Goal: Navigation & Orientation: Find specific page/section

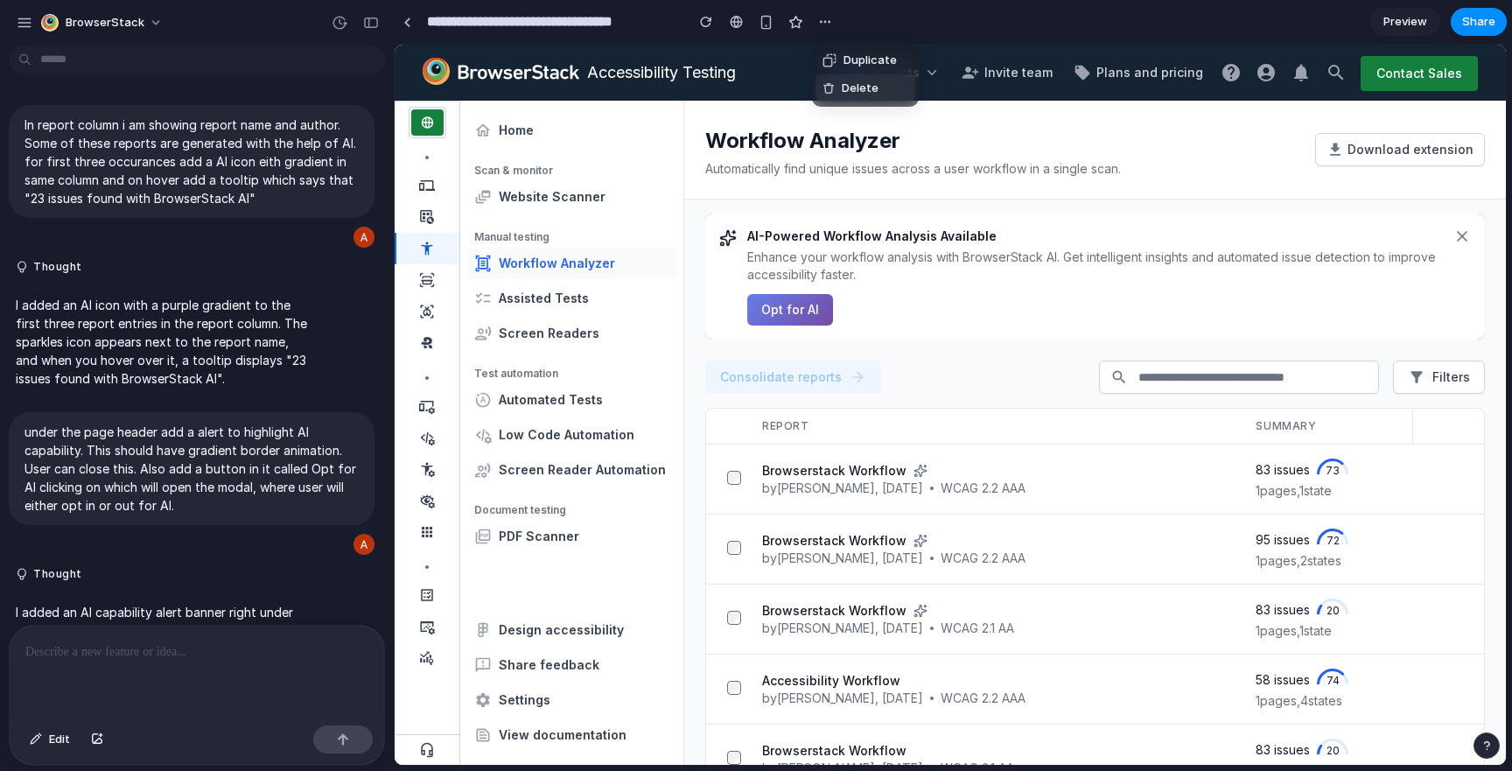
scroll to position [179, 0]
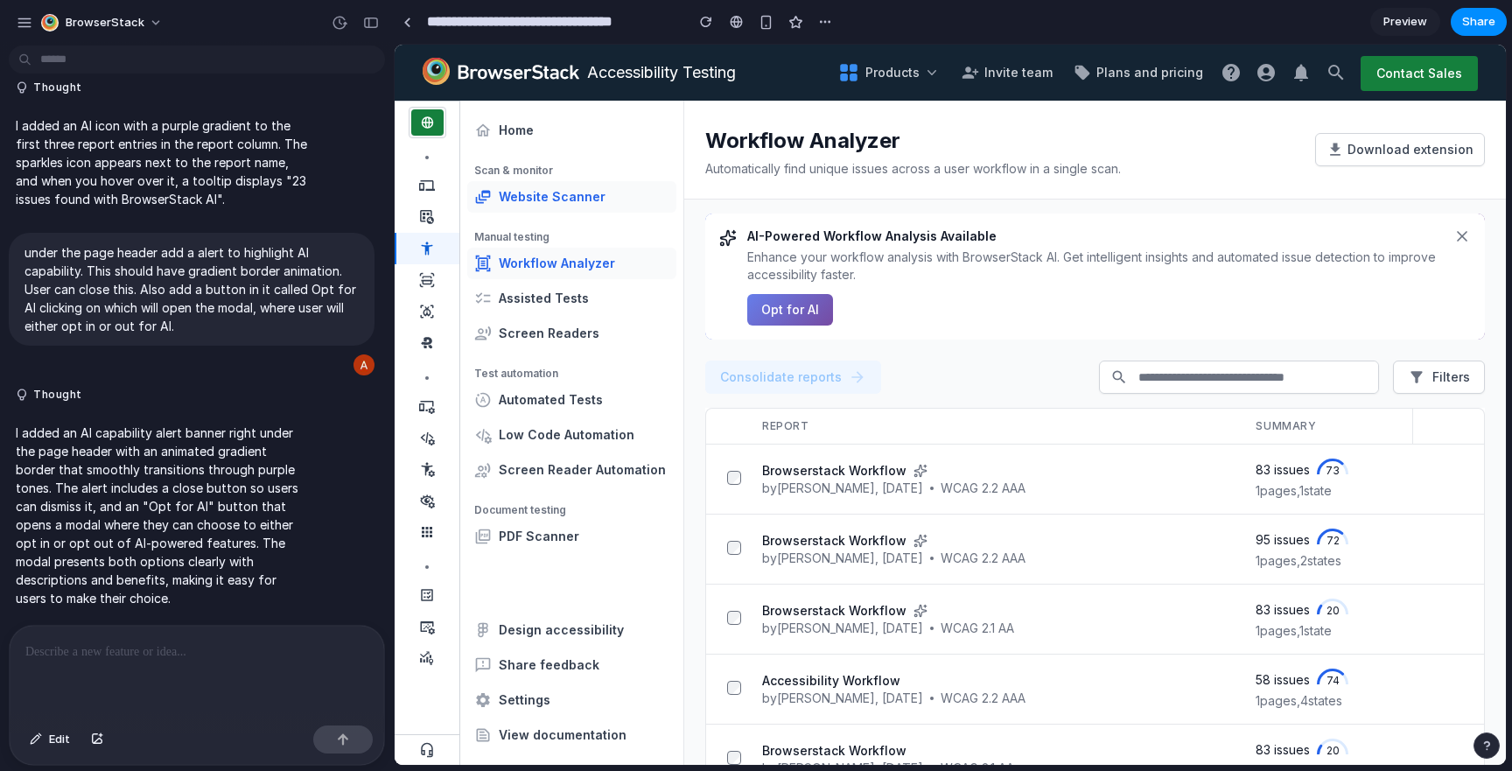
click at [558, 197] on div "Website Scanner" at bounding box center [552, 197] width 107 height 18
click at [936, 279] on p "Enhance your workflow analysis with BrowserStack AI. Get intelligent insights a…" at bounding box center [1095, 266] width 696 height 35
click at [48, 746] on button "Edit" at bounding box center [50, 739] width 58 height 28
click at [49, 741] on span "Edit" at bounding box center [59, 740] width 21 height 18
click at [55, 745] on span "Edit" at bounding box center [59, 740] width 21 height 18
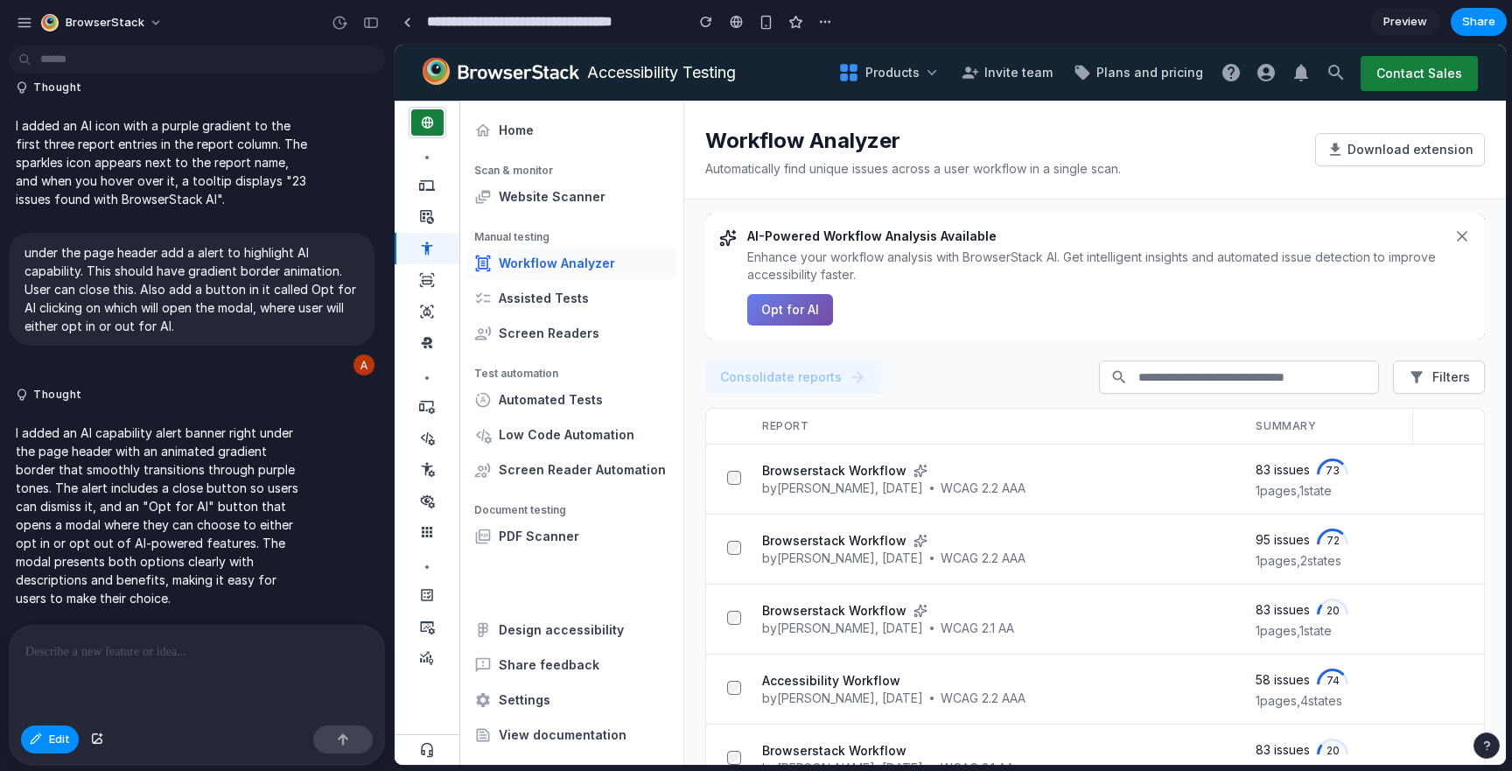
click at [89, 672] on div at bounding box center [197, 672] width 375 height 93
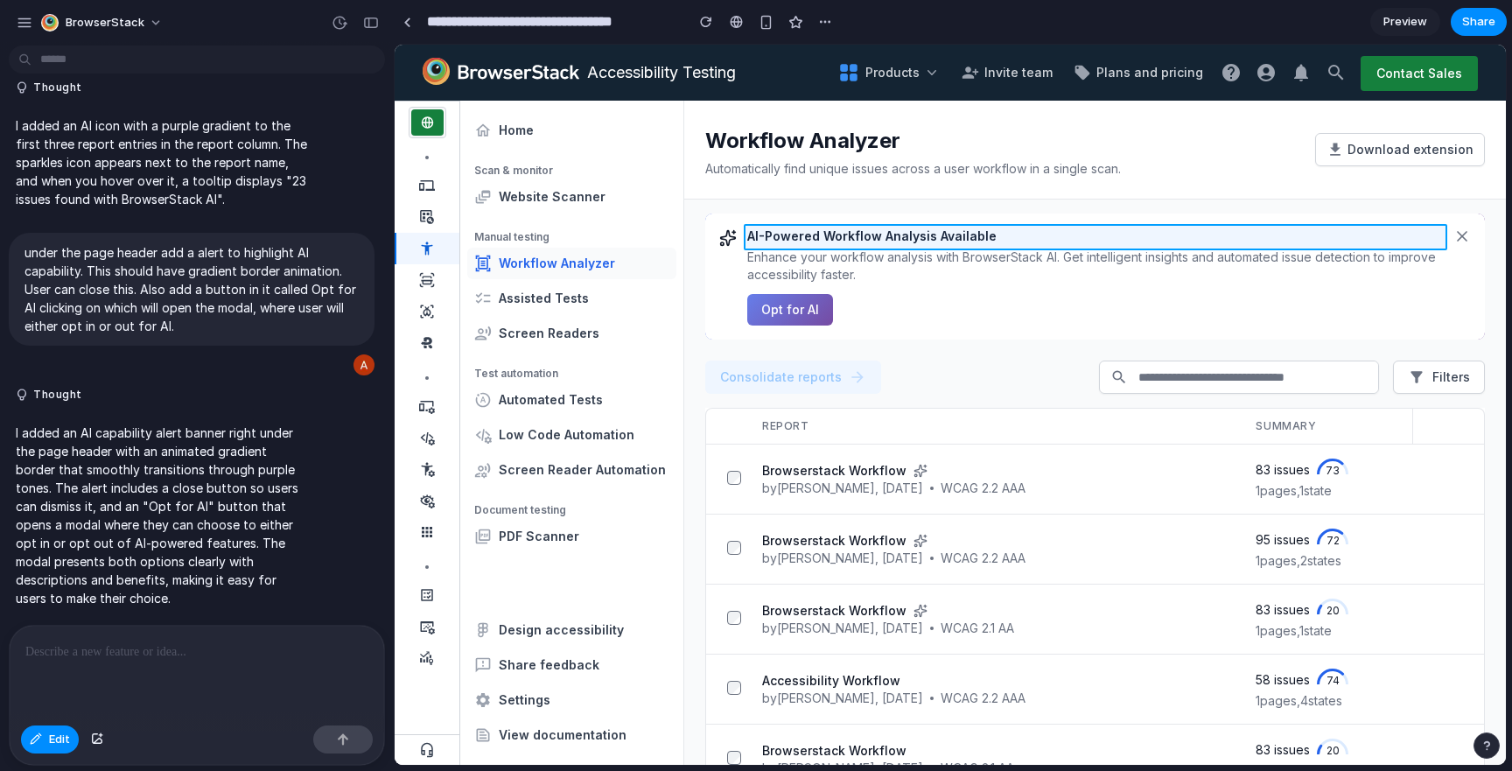
click at [813, 228] on div at bounding box center [951, 405] width 1110 height 719
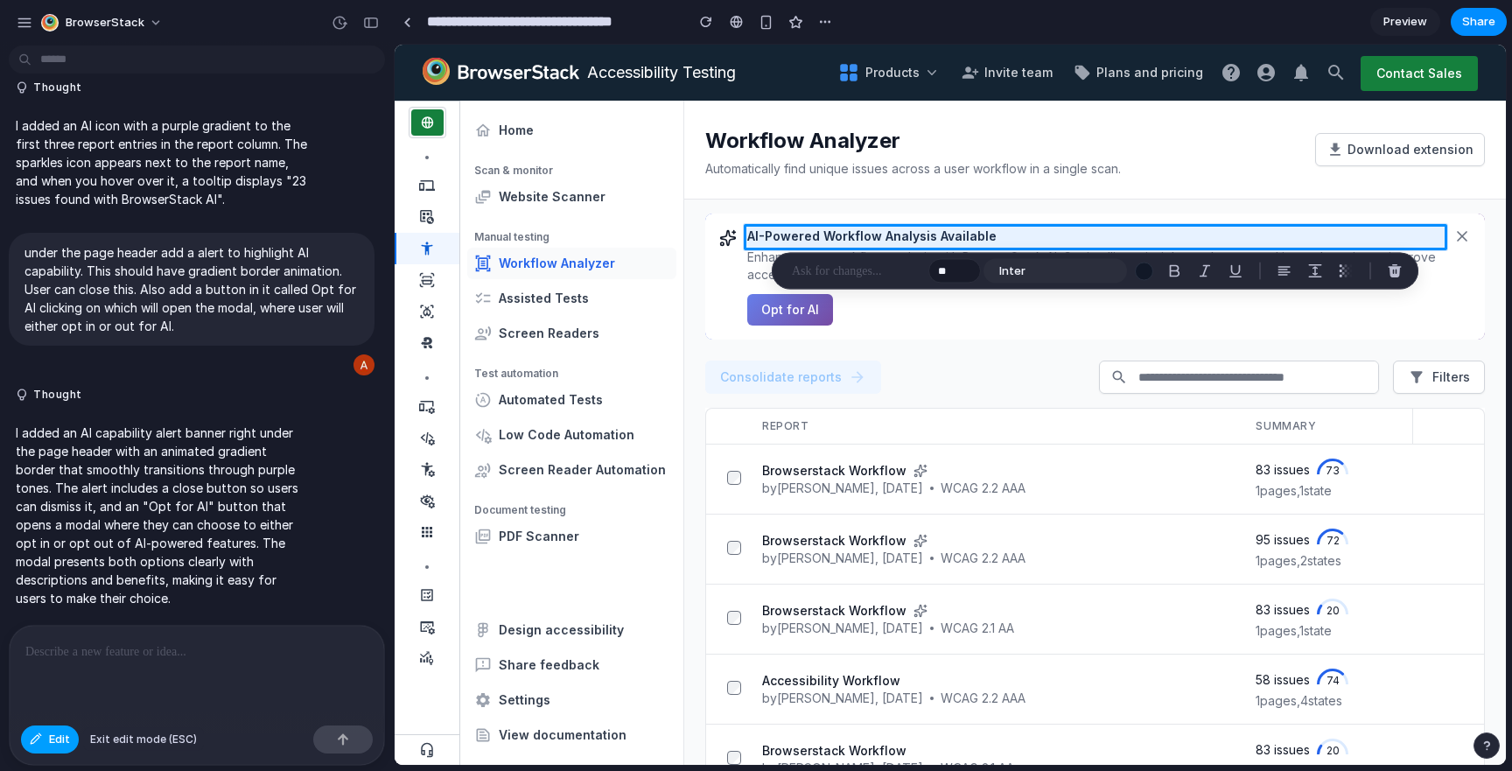
click at [40, 746] on button "Edit" at bounding box center [50, 739] width 58 height 28
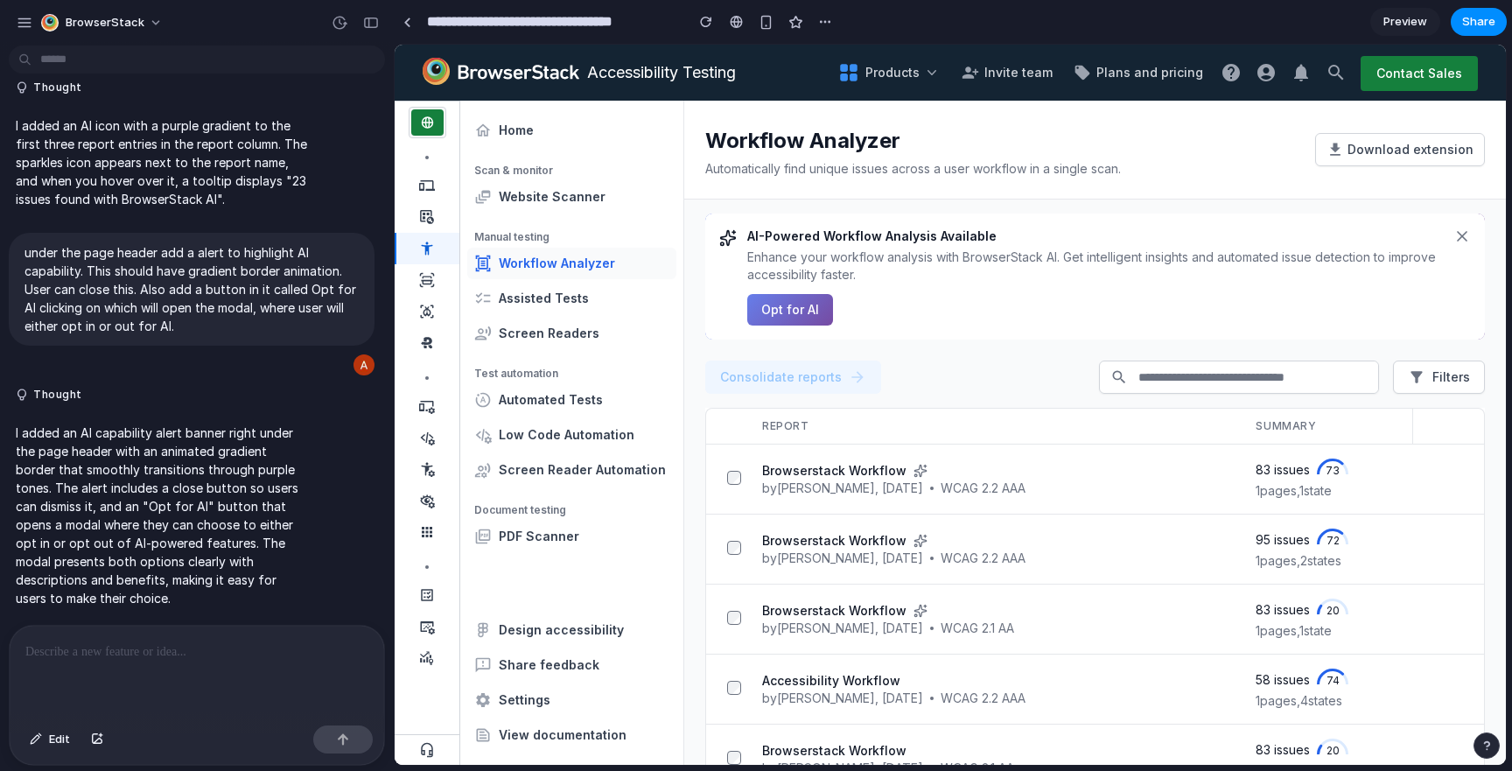
click at [126, 61] on body "**********" at bounding box center [756, 385] width 1512 height 771
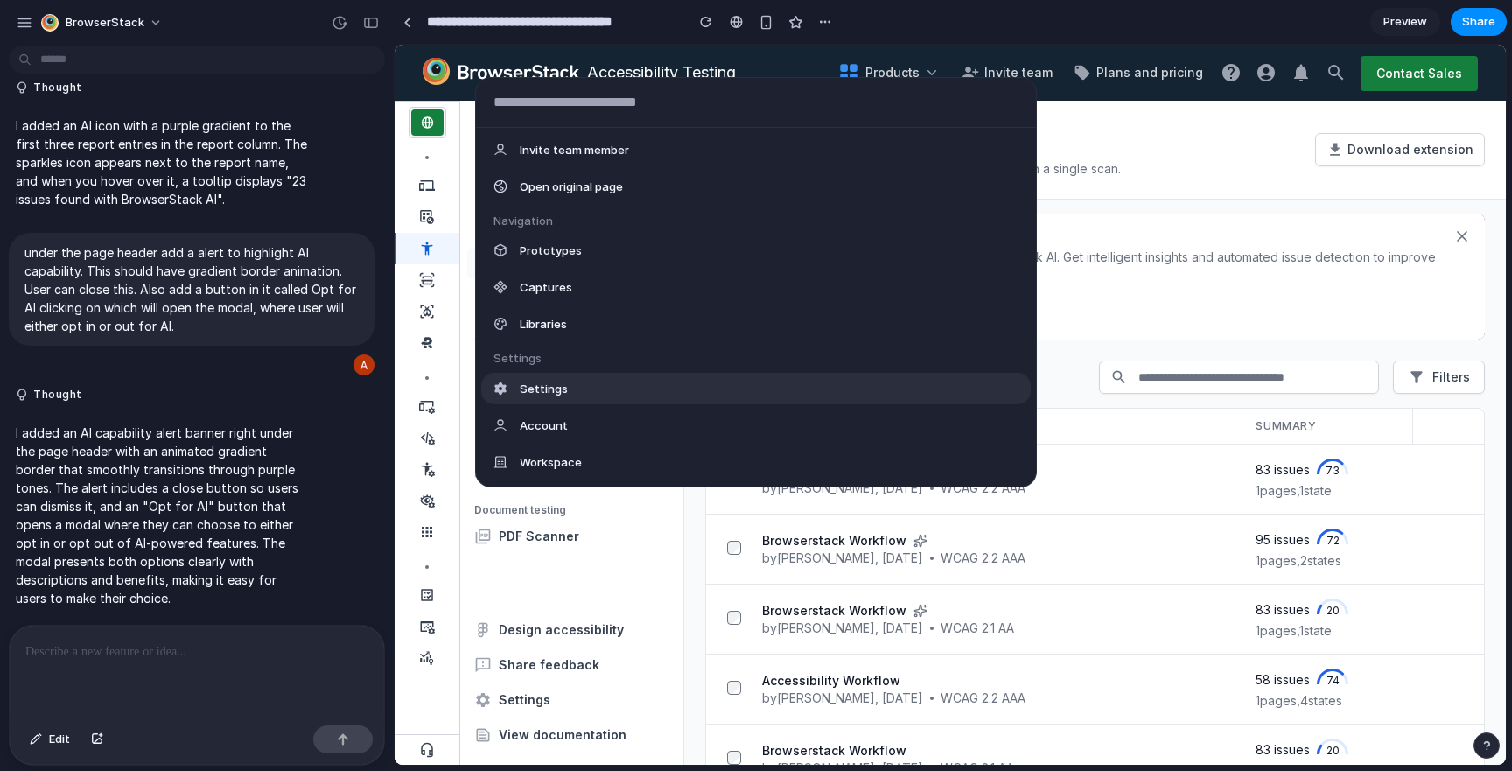
scroll to position [0, 0]
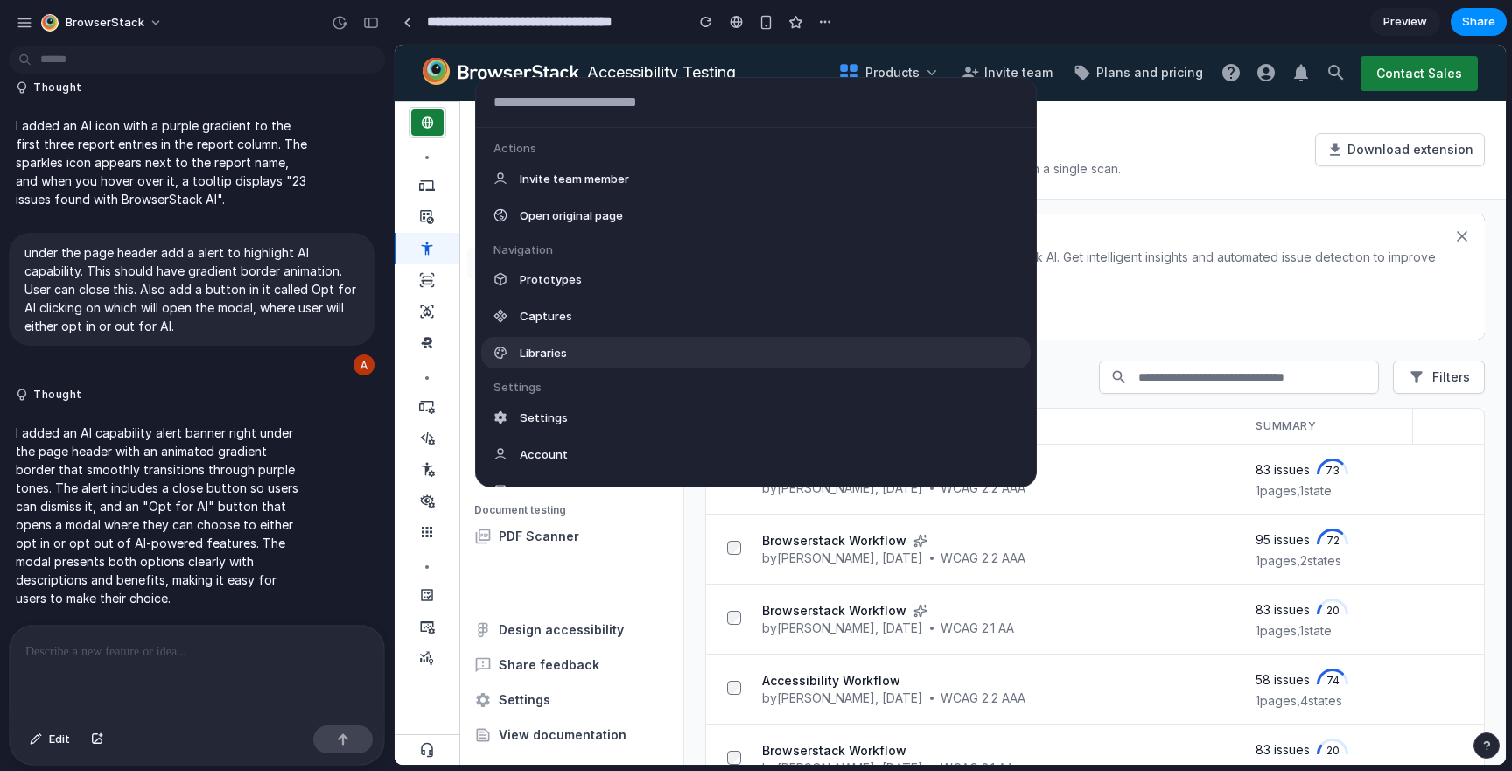
click at [579, 341] on div "Libraries" at bounding box center [756, 353] width 550 height 32
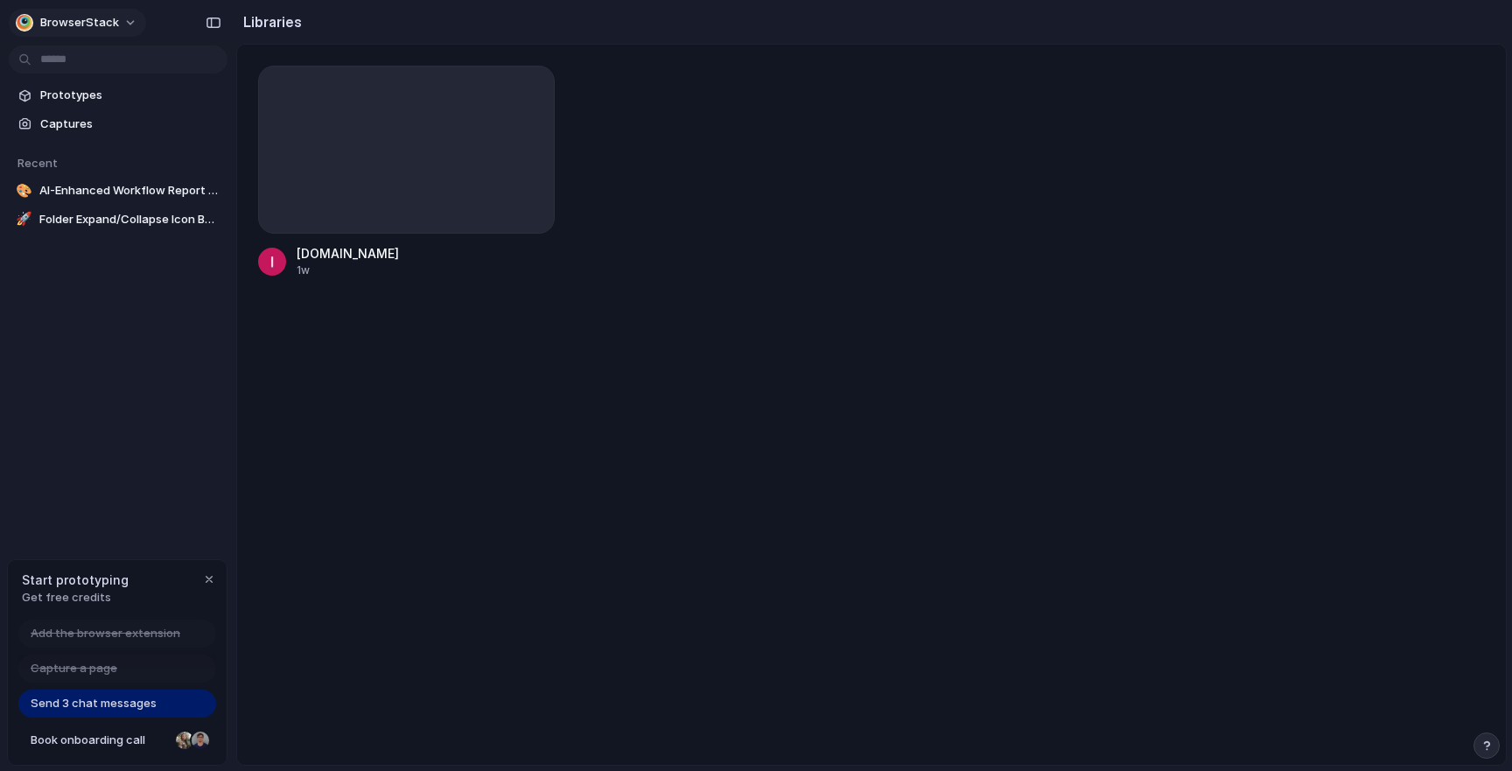
click at [129, 24] on button "BrowserStack" at bounding box center [77, 23] width 137 height 28
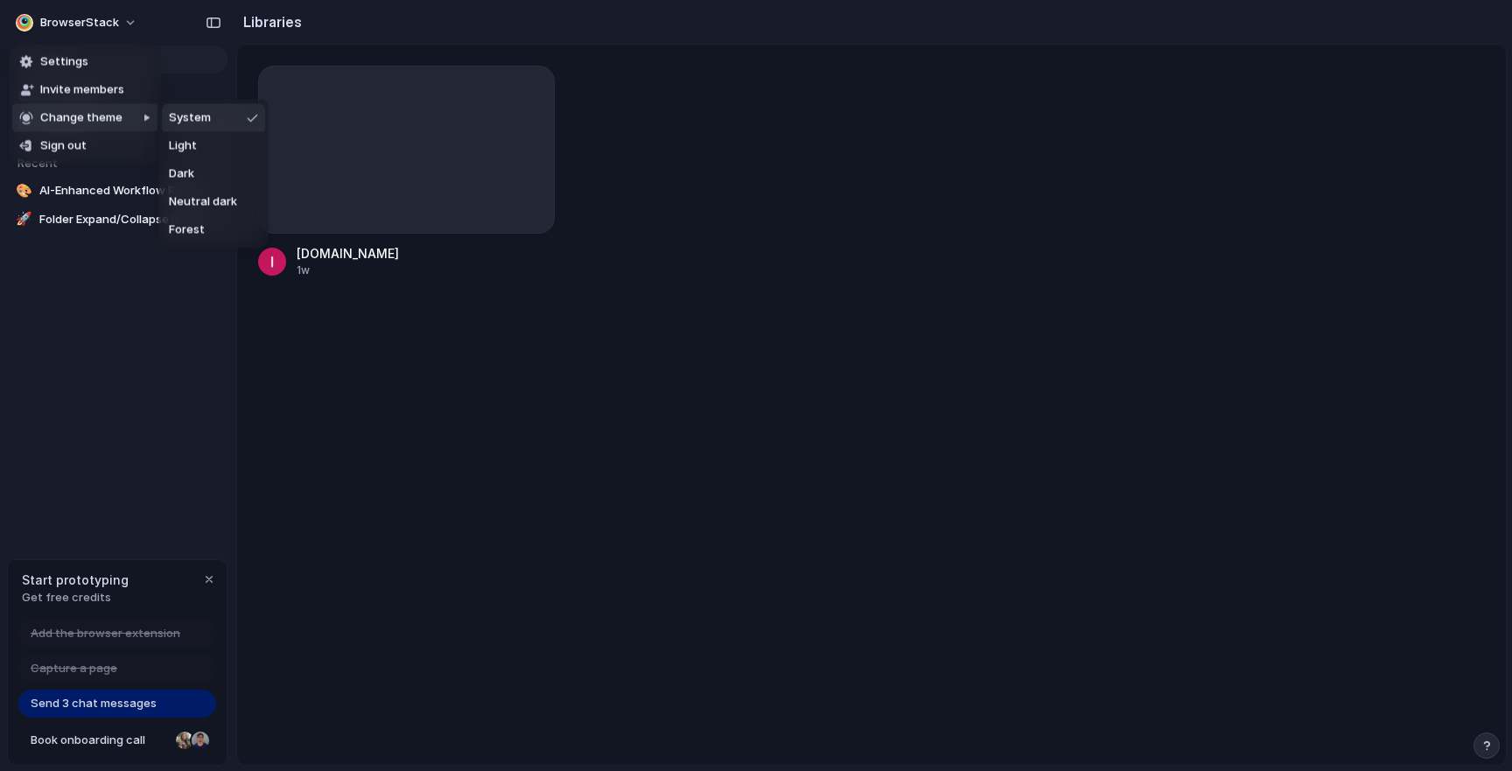
click at [265, 18] on div "Settings Invite members Change theme Sign out" at bounding box center [756, 385] width 1512 height 771
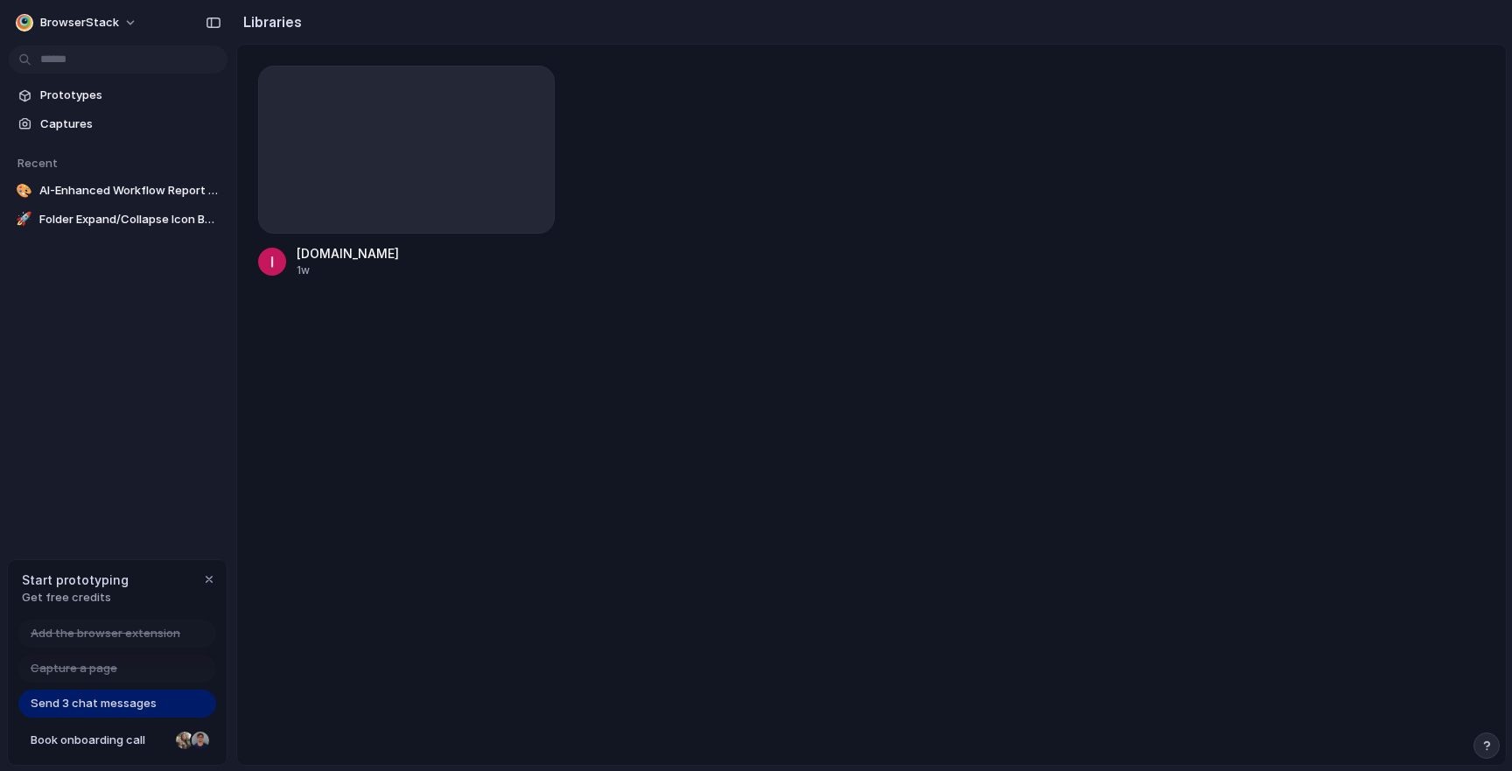
click at [480, 413] on div "[DOMAIN_NAME] 1w" at bounding box center [871, 405] width 1269 height 720
click at [115, 83] on link "Prototypes" at bounding box center [118, 95] width 219 height 26
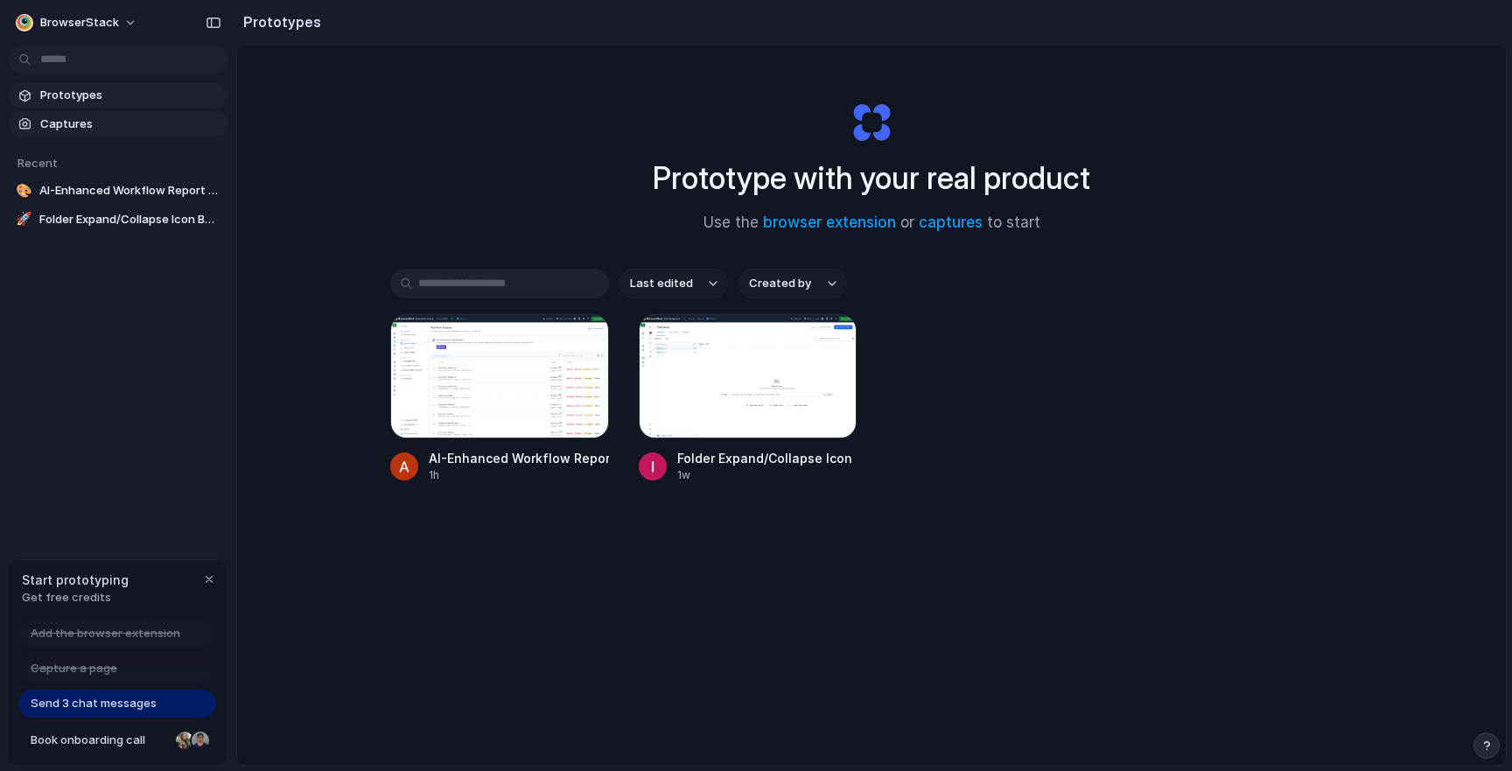
click at [87, 117] on span "Captures" at bounding box center [130, 125] width 180 height 18
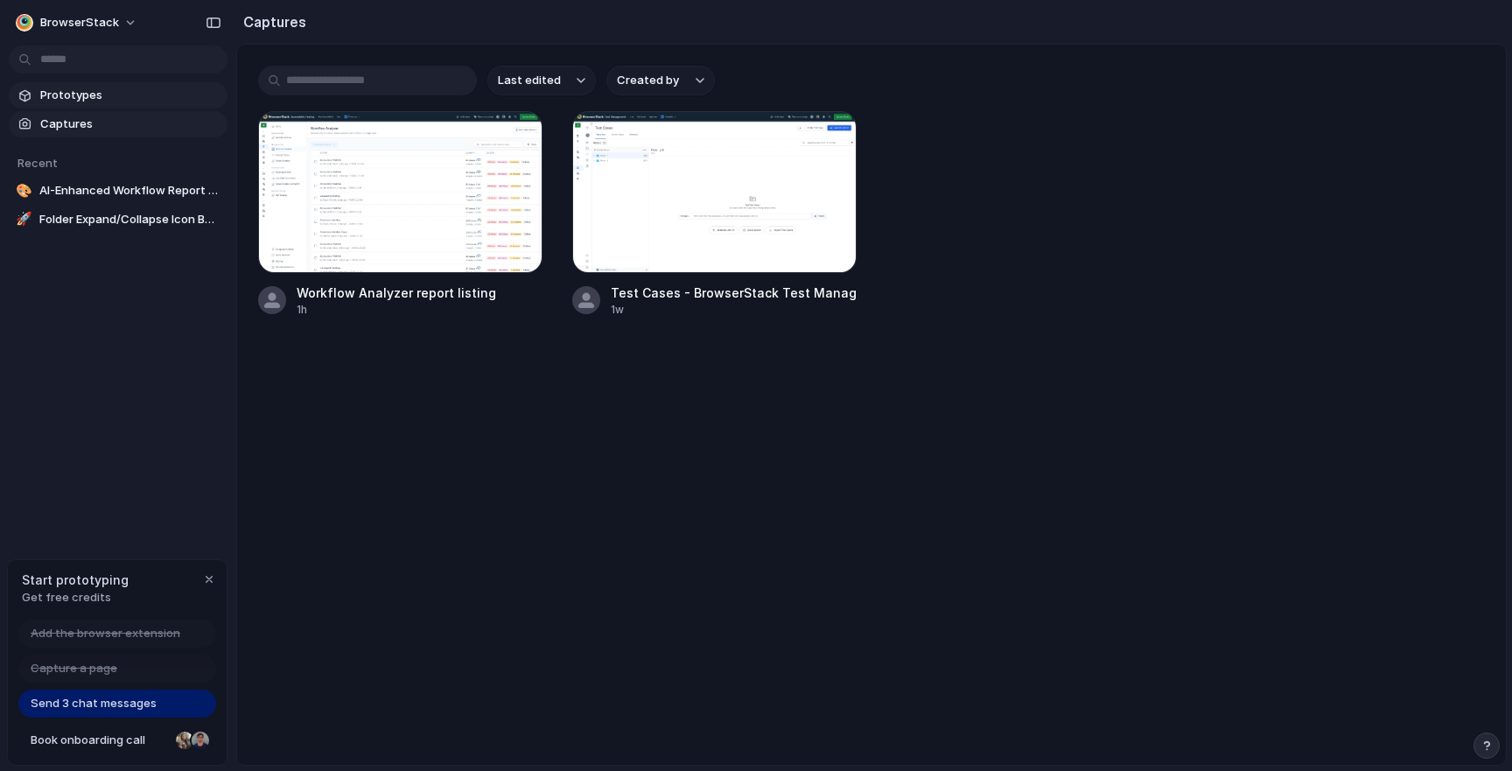
click at [147, 94] on span "Prototypes" at bounding box center [130, 96] width 180 height 18
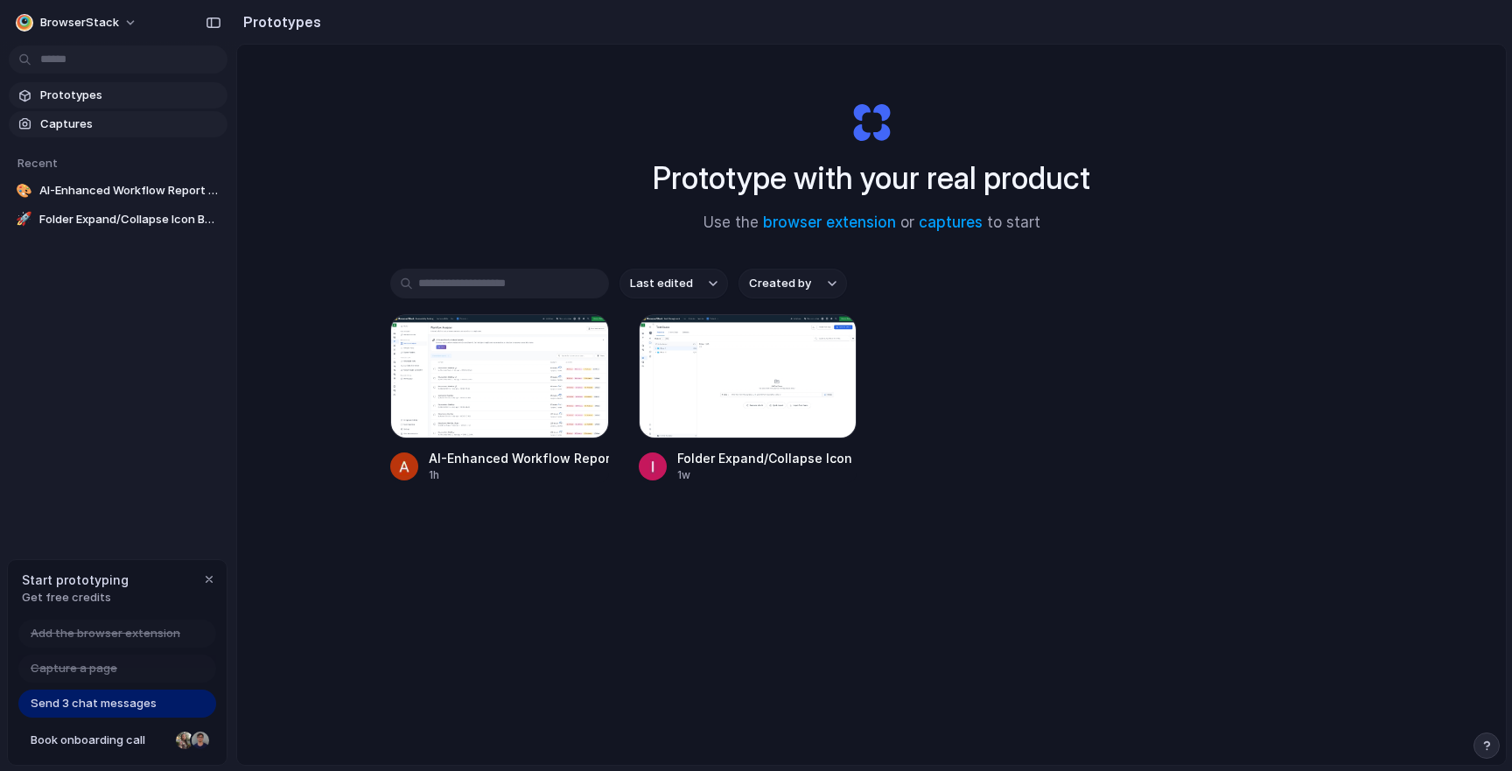
click at [80, 128] on span "Captures" at bounding box center [130, 125] width 180 height 18
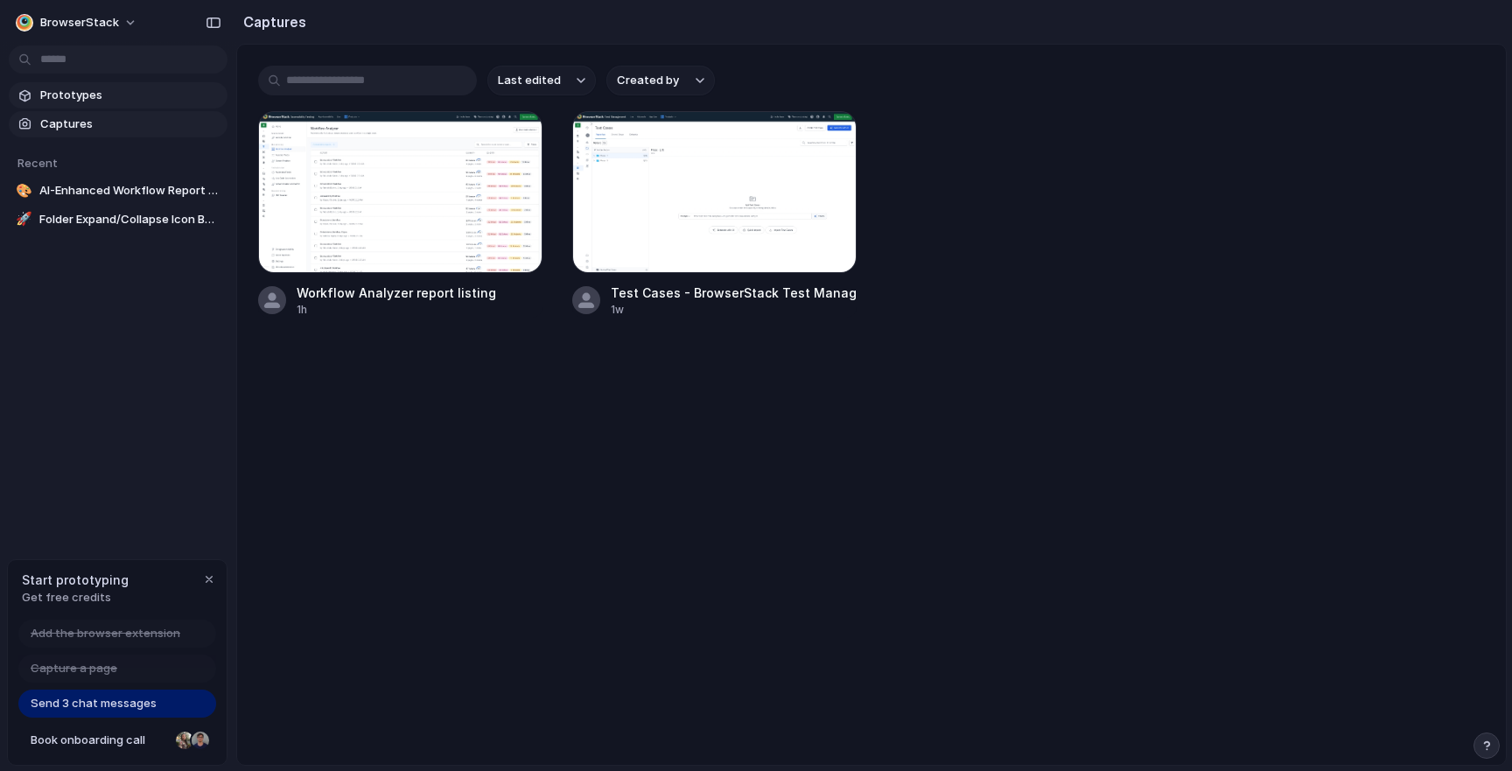
click at [155, 83] on link "Prototypes" at bounding box center [118, 95] width 219 height 26
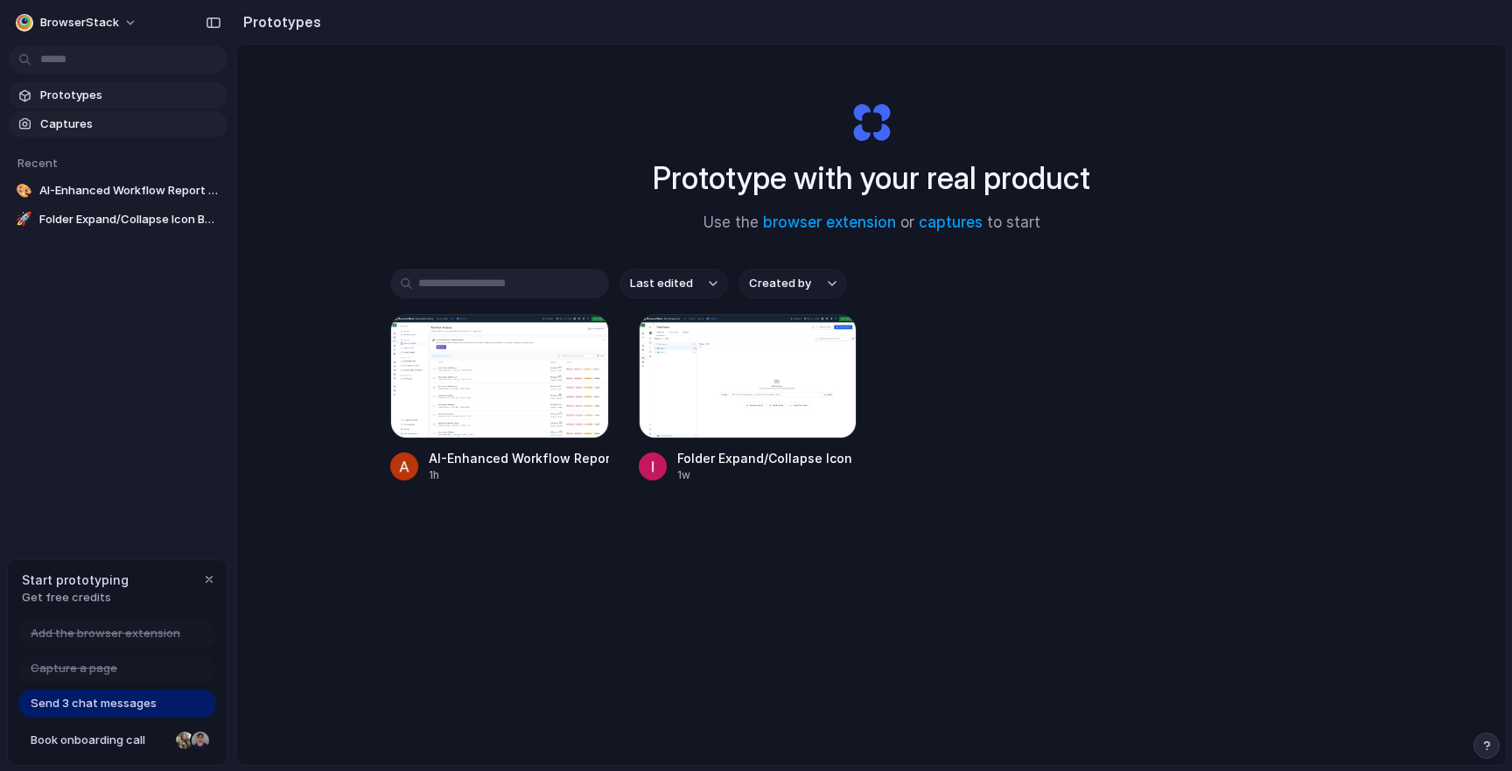
click at [93, 118] on span "Captures" at bounding box center [130, 125] width 180 height 18
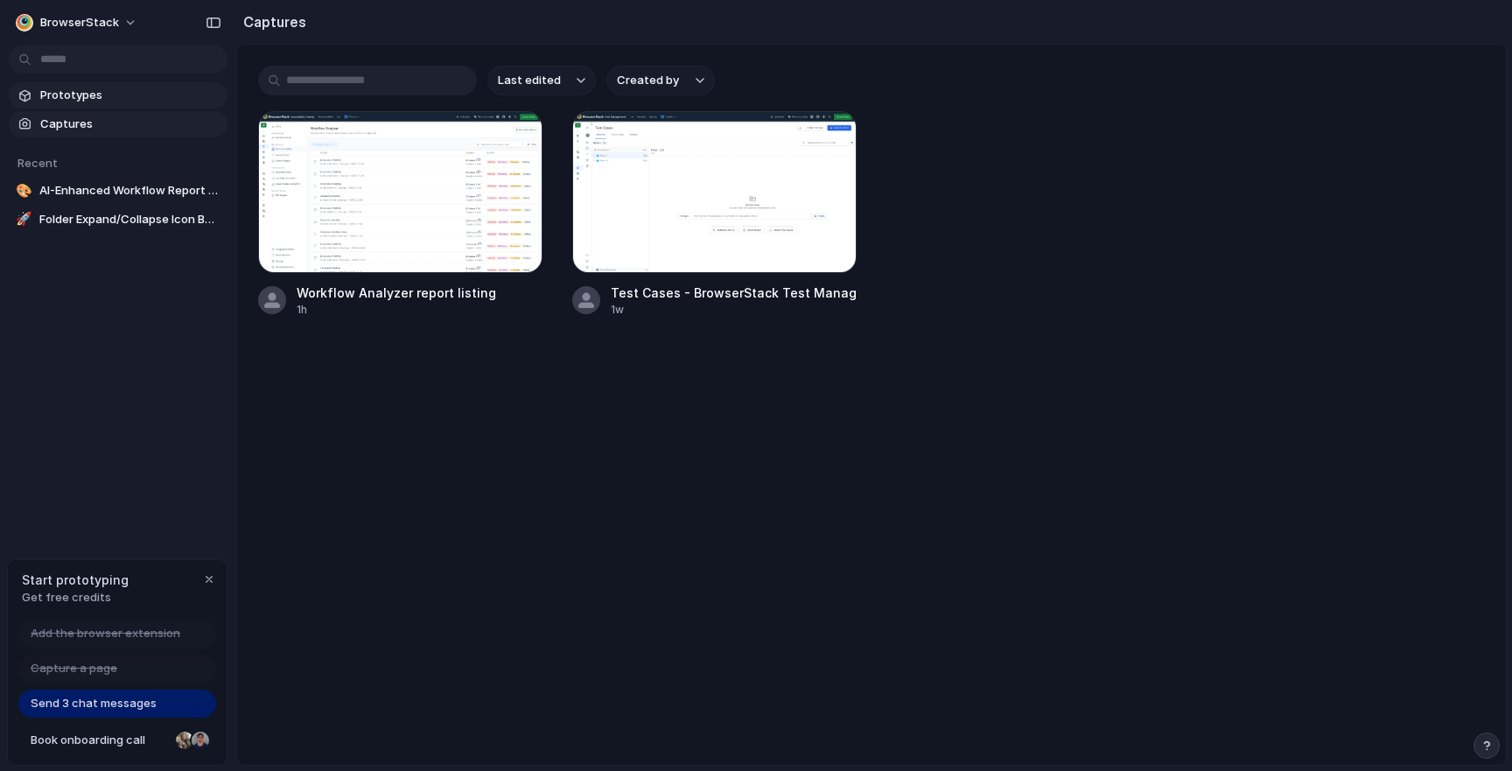
click at [131, 97] on span "Prototypes" at bounding box center [130, 96] width 180 height 18
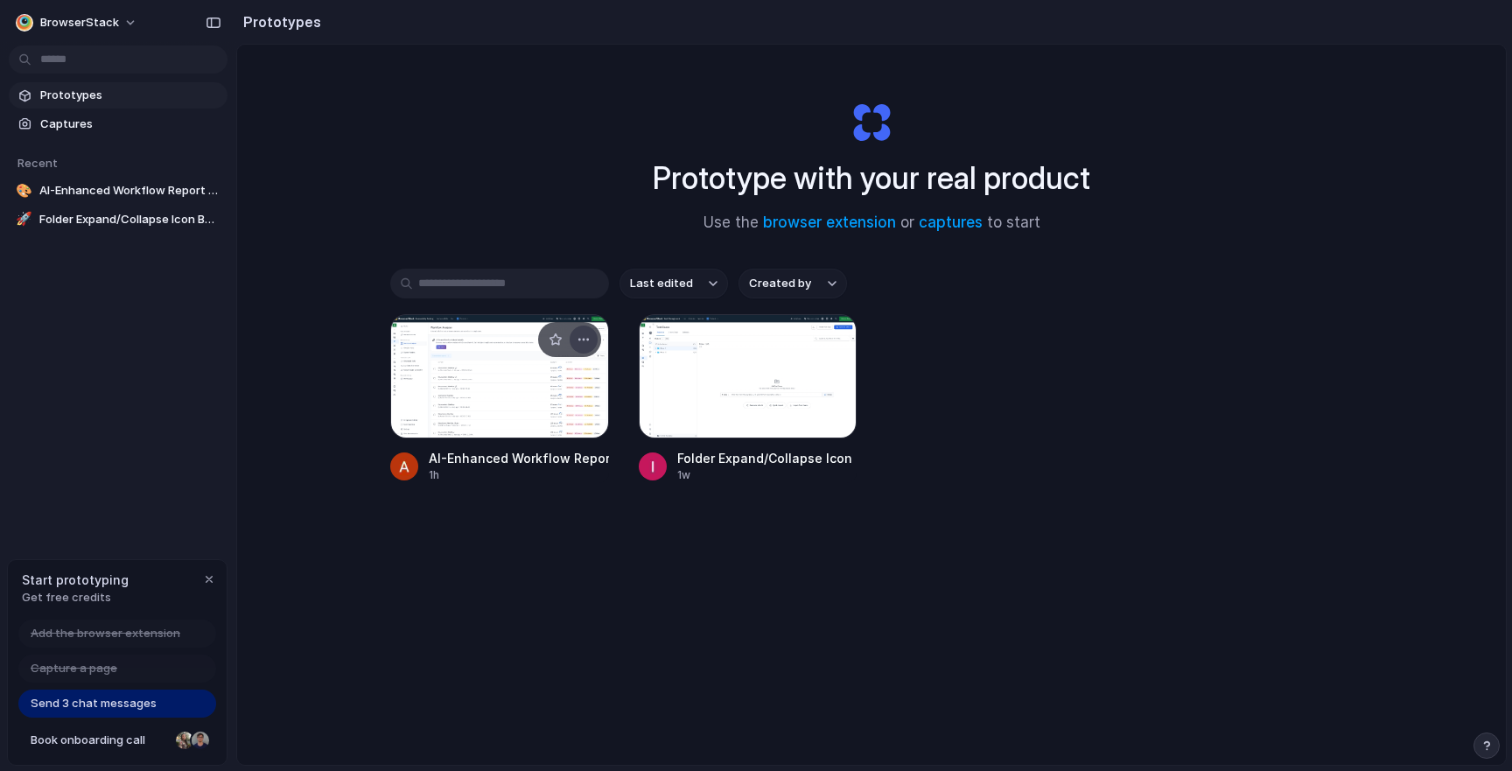
click at [587, 341] on div "button" at bounding box center [584, 340] width 14 height 14
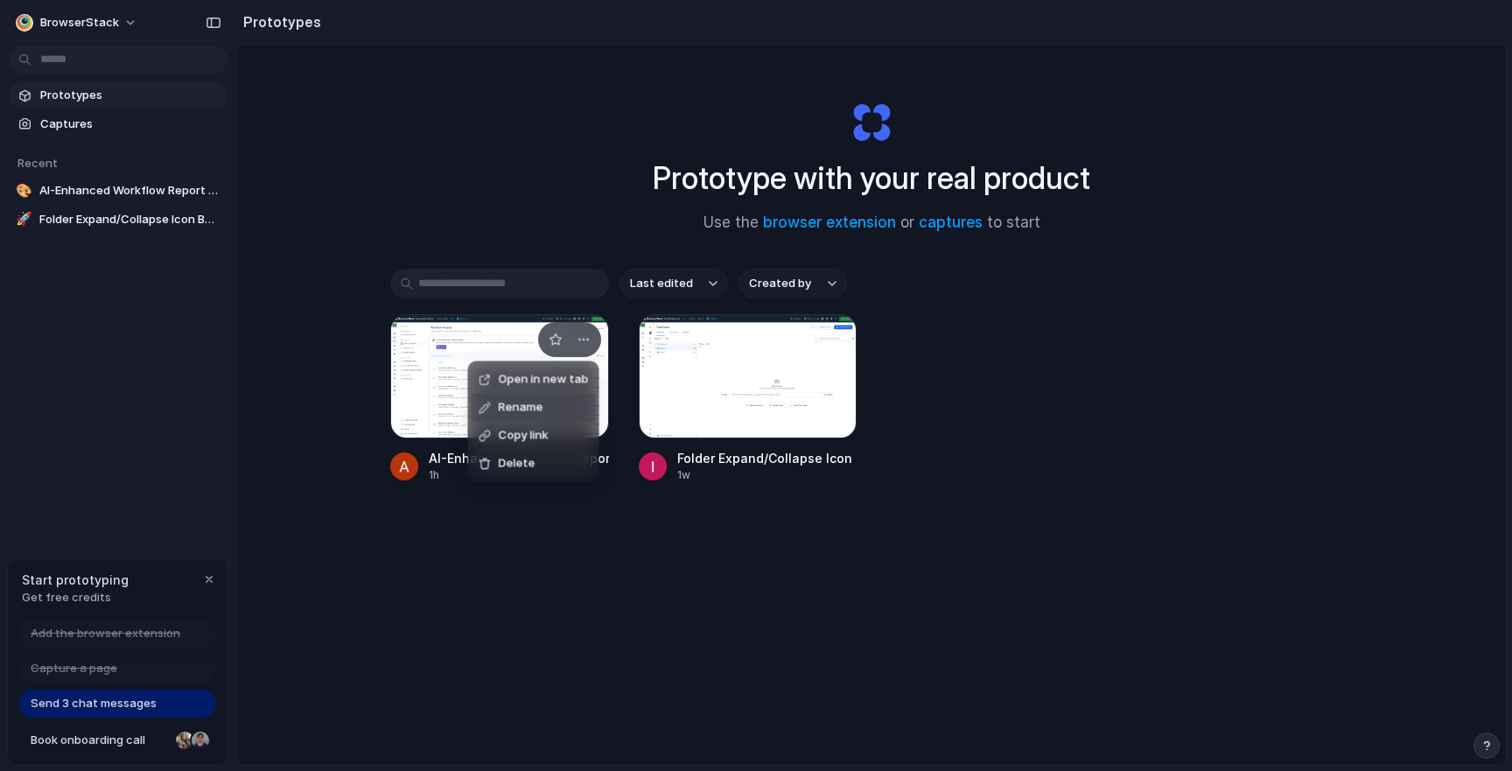
click at [443, 396] on div "Open in new tab Rename Copy link Delete" at bounding box center [756, 385] width 1512 height 771
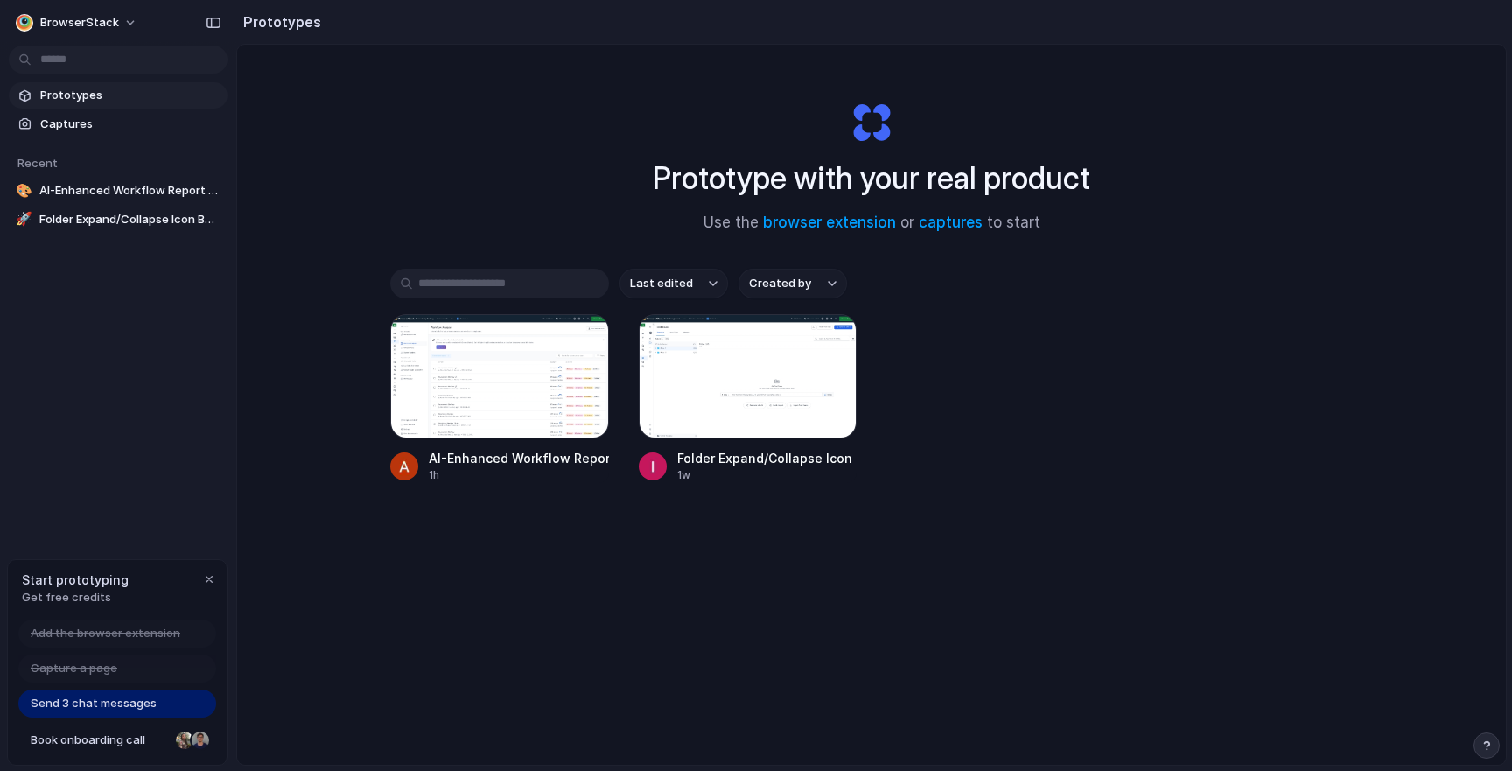
click at [443, 396] on div at bounding box center [499, 376] width 219 height 124
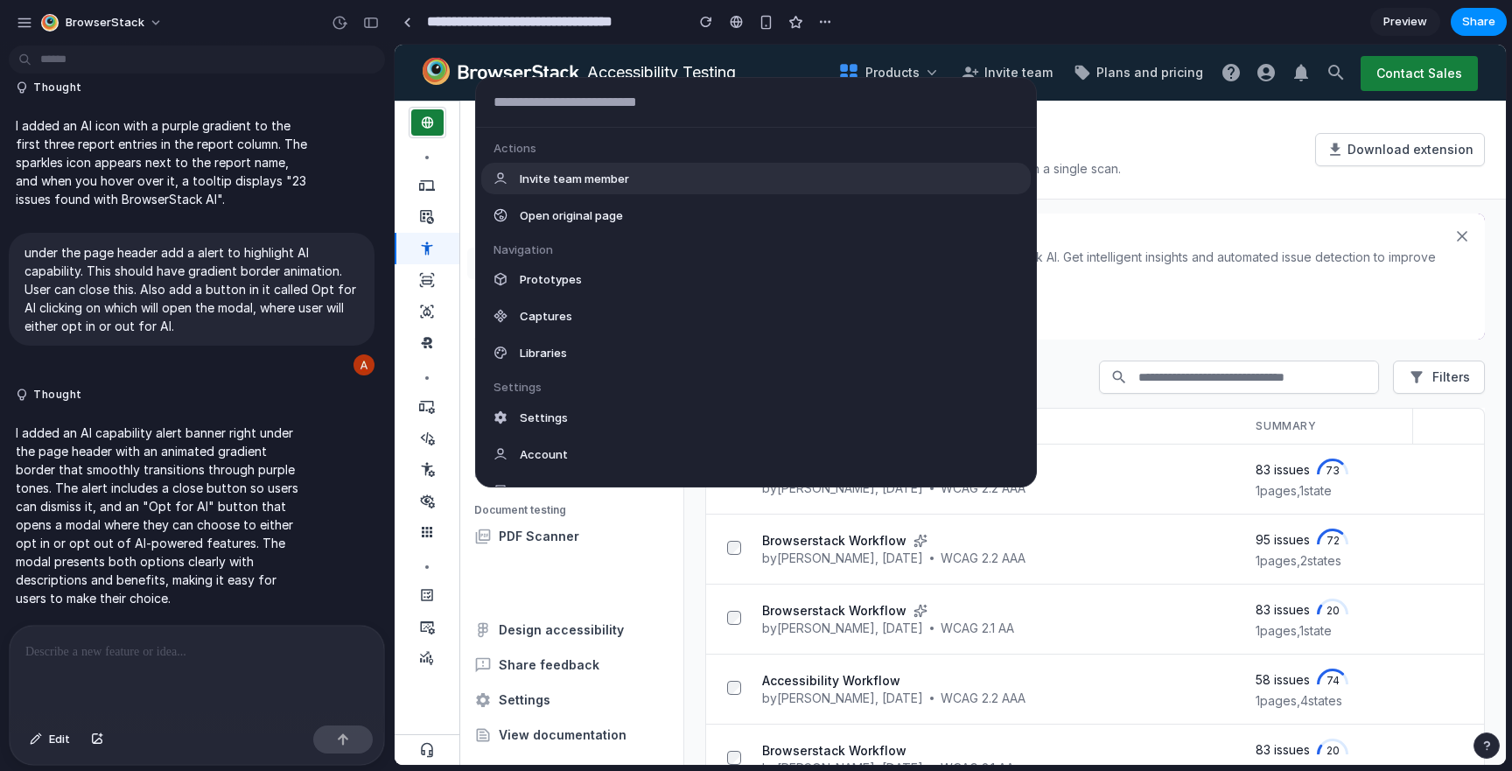
click at [232, 68] on body "**********" at bounding box center [756, 385] width 1512 height 771
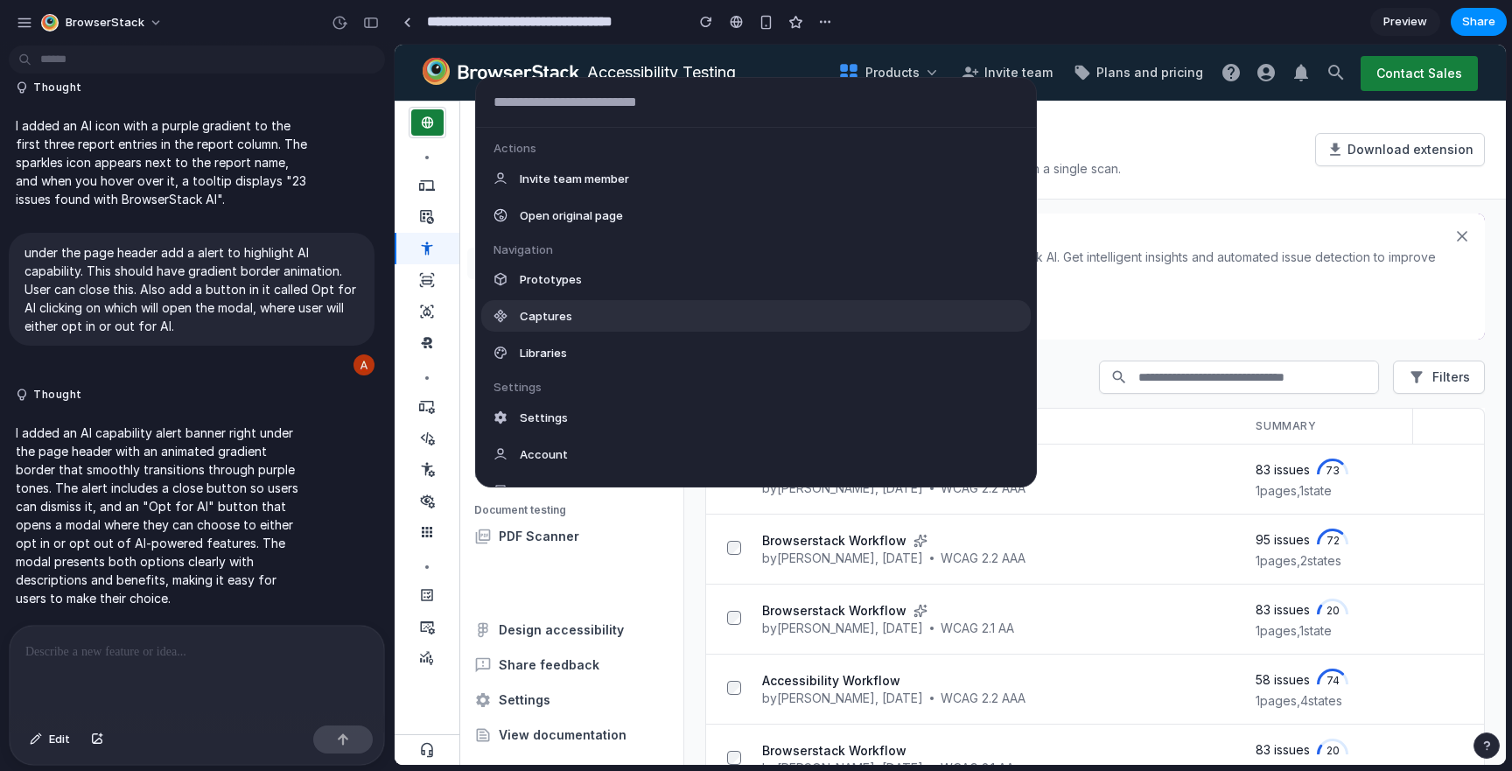
click at [568, 308] on span "Captures" at bounding box center [546, 316] width 53 height 18
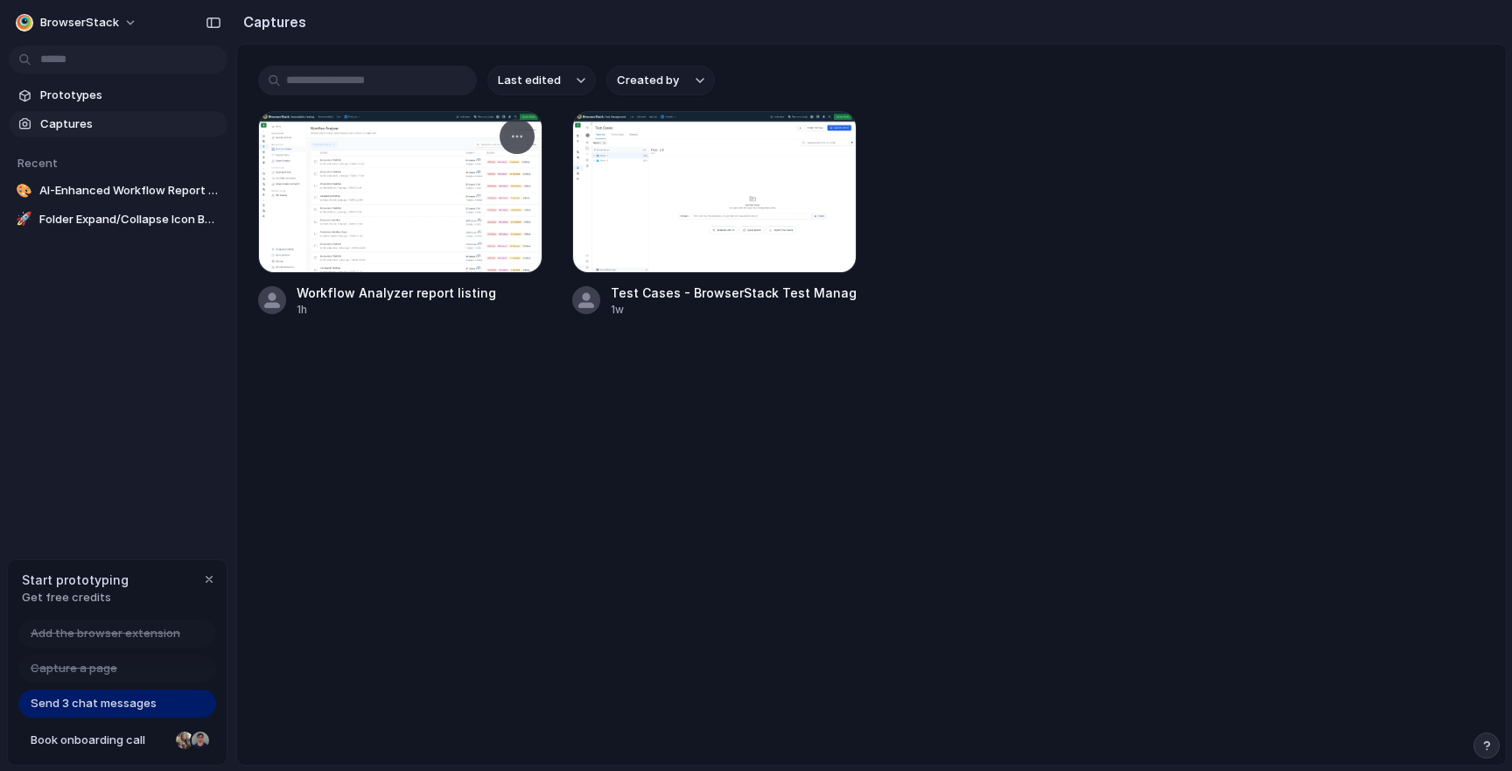
click at [382, 165] on div at bounding box center [400, 192] width 284 height 162
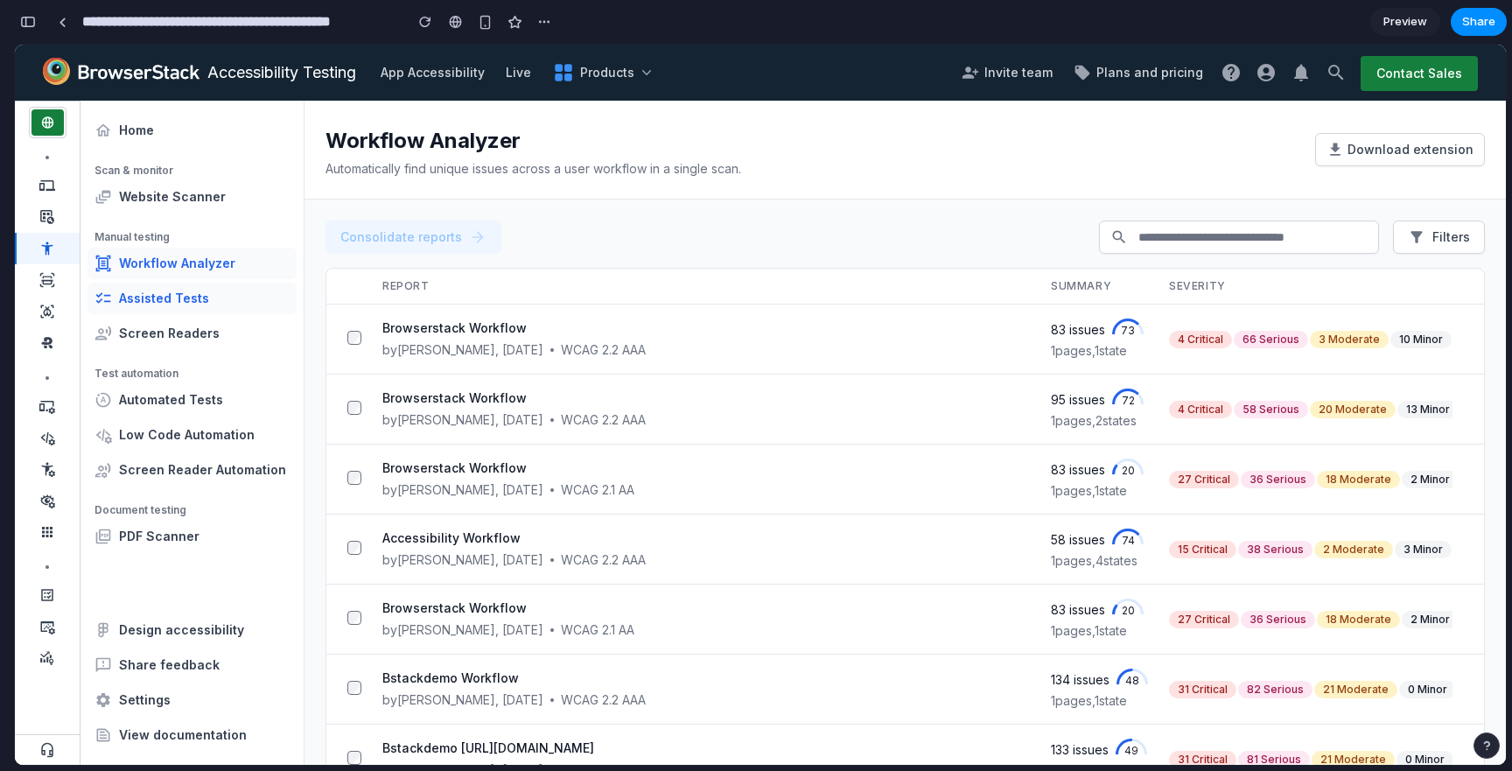
click at [214, 292] on link "Assisted Tests" at bounding box center [192, 299] width 209 height 32
click at [63, 22] on div at bounding box center [63, 23] width 8 height 10
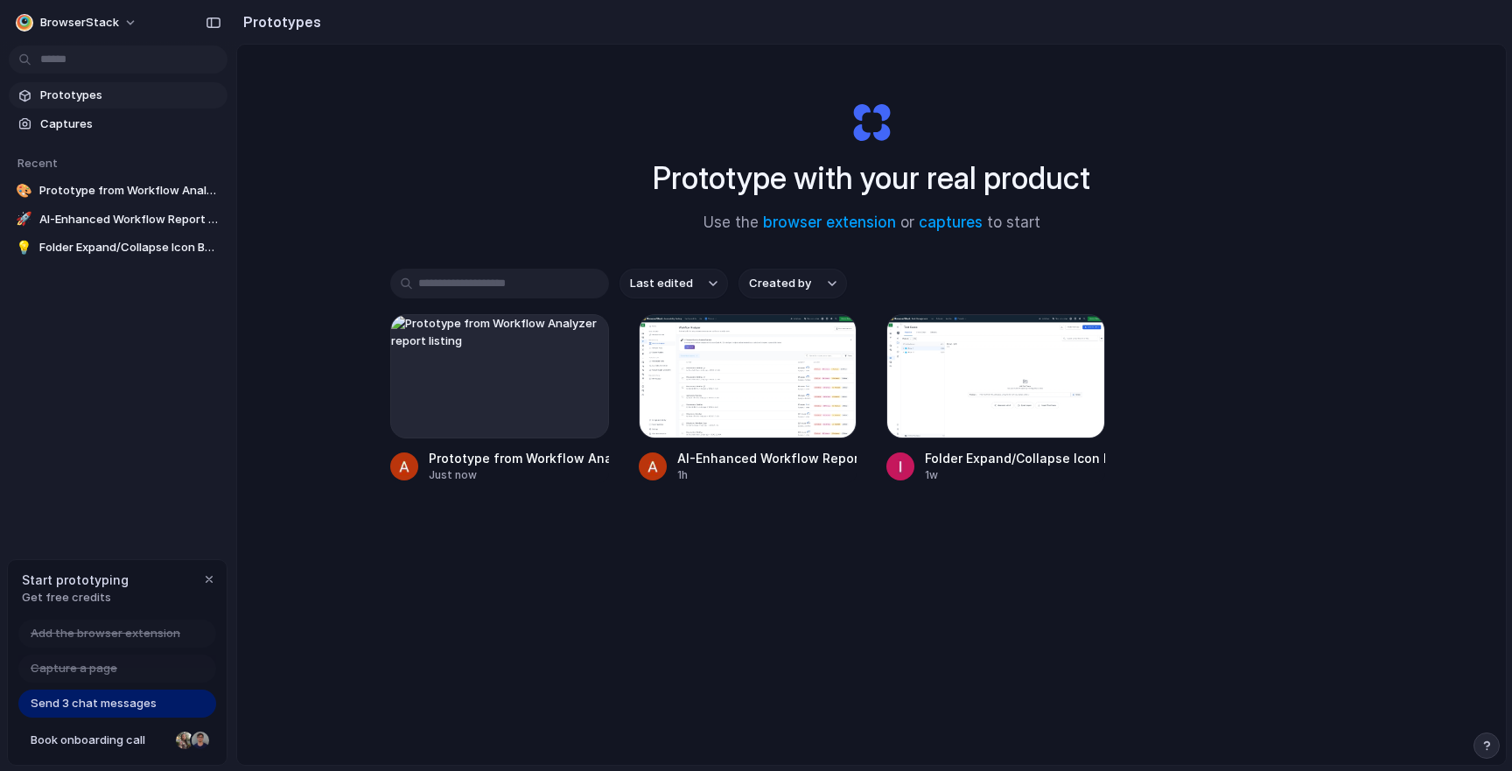
click at [133, 97] on span "Prototypes" at bounding box center [130, 96] width 180 height 18
click at [589, 340] on div "button" at bounding box center [584, 340] width 14 height 14
click at [525, 462] on span "Delete" at bounding box center [517, 464] width 37 height 18
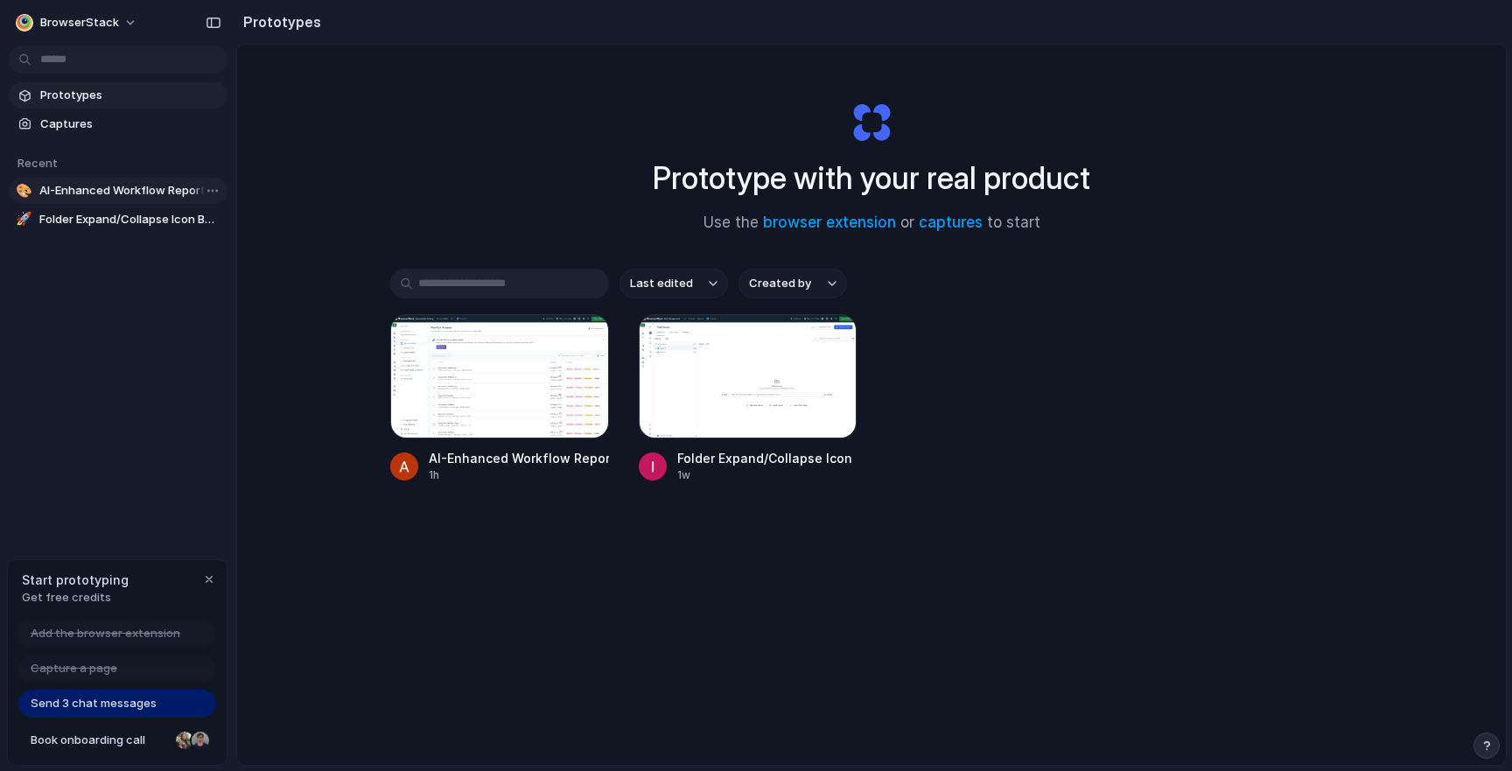
click at [138, 194] on span "AI-Enhanced Workflow Report Listing" at bounding box center [129, 191] width 181 height 18
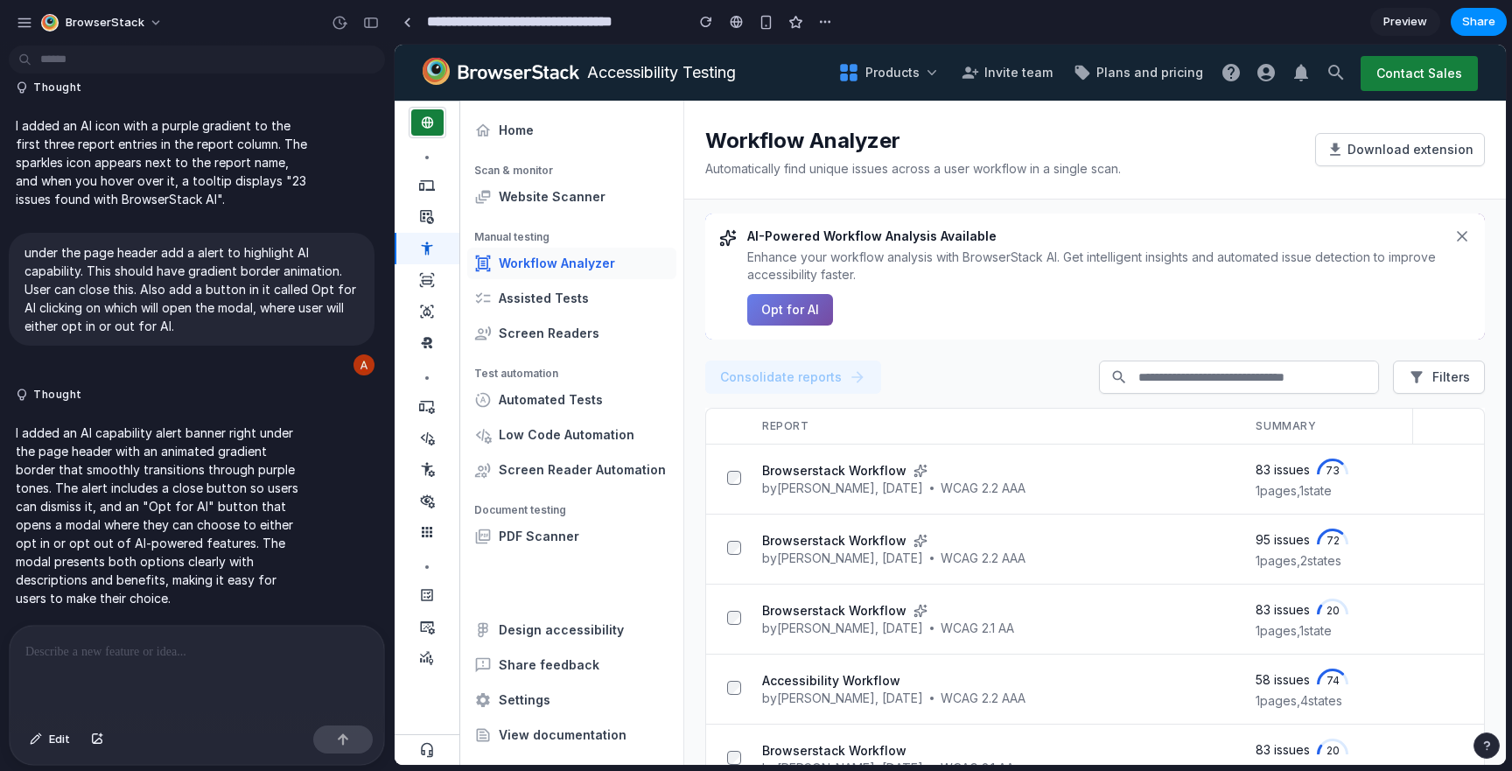
click at [319, 55] on body "**********" at bounding box center [756, 385] width 1512 height 771
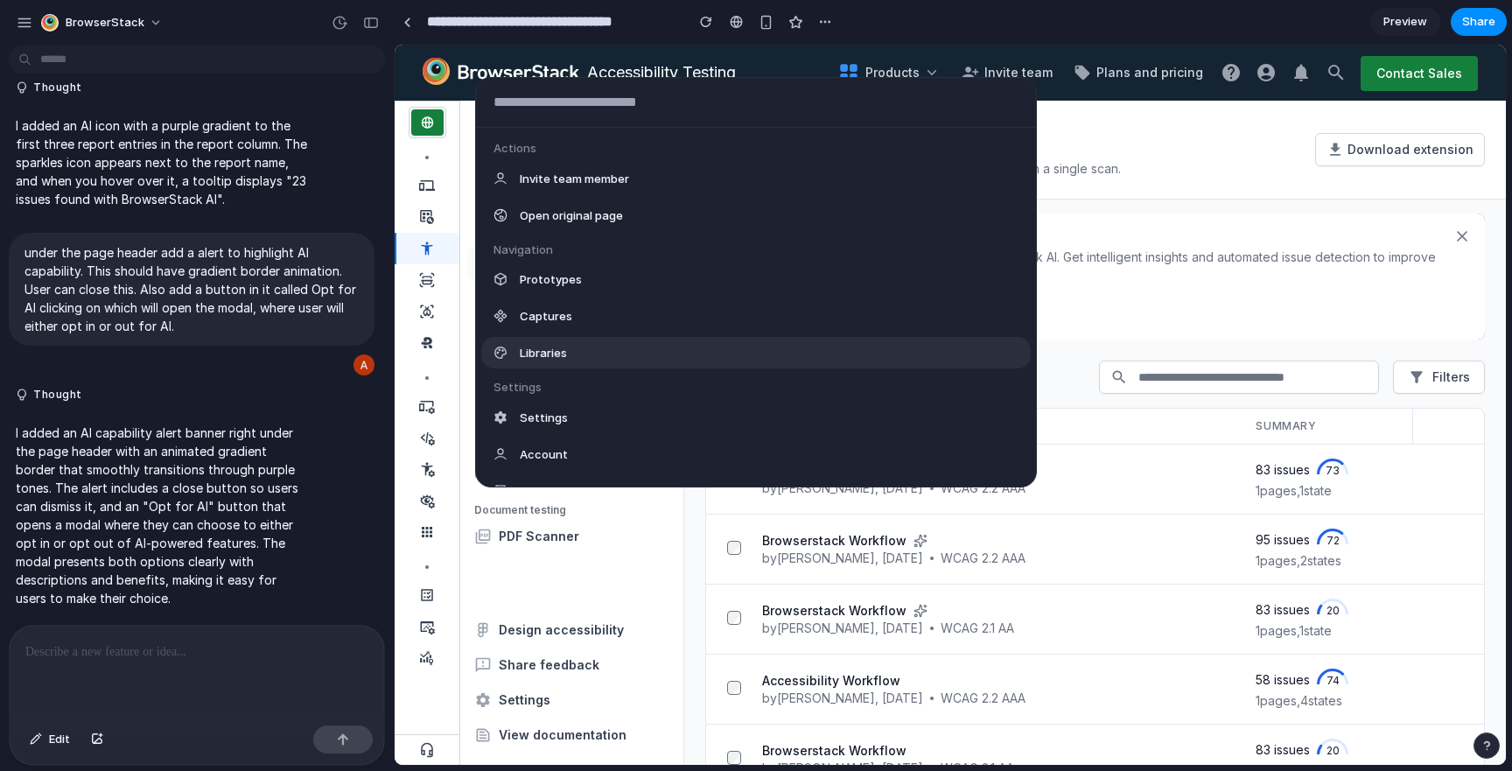
click at [531, 348] on span "Libraries" at bounding box center [543, 353] width 47 height 18
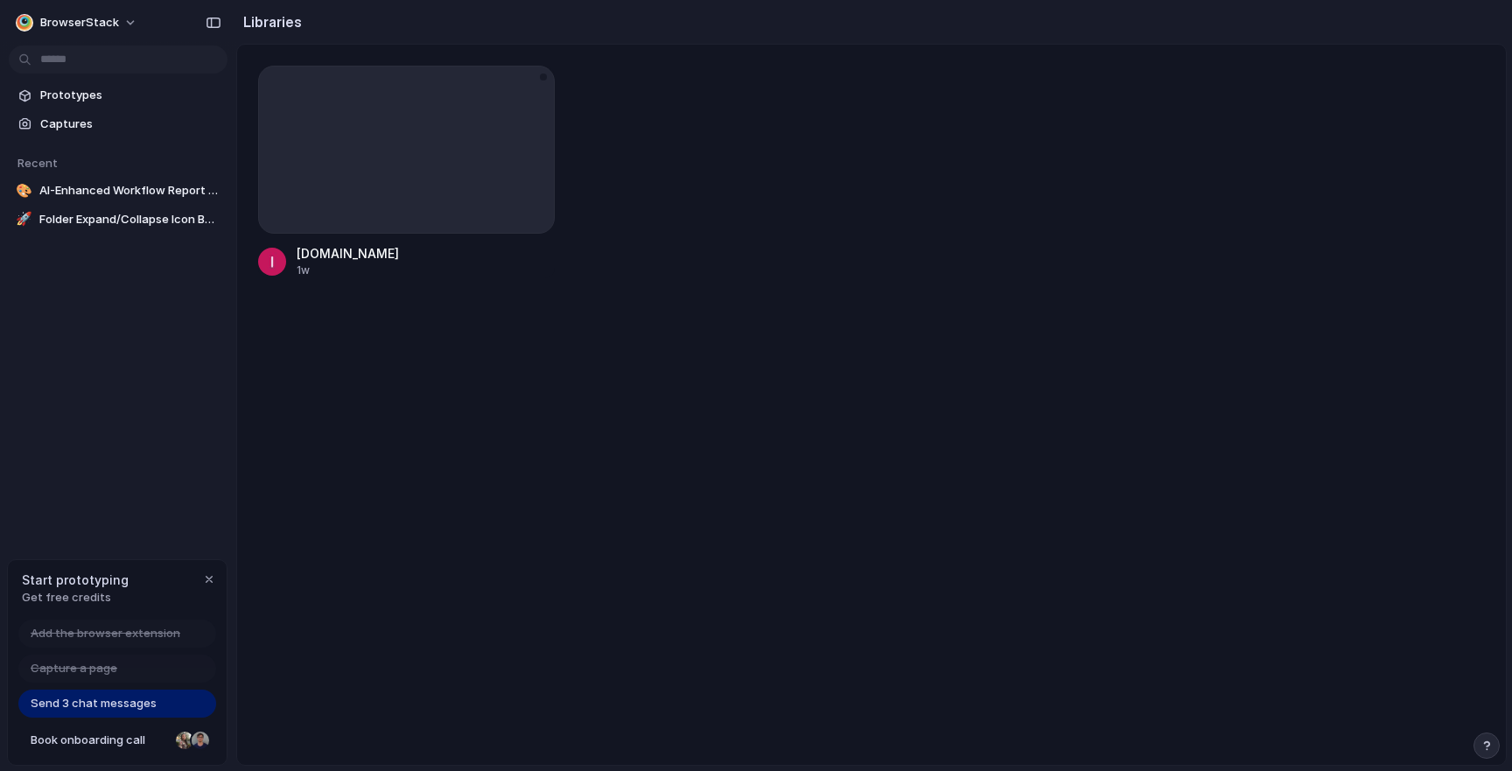
click at [547, 81] on div at bounding box center [406, 150] width 297 height 168
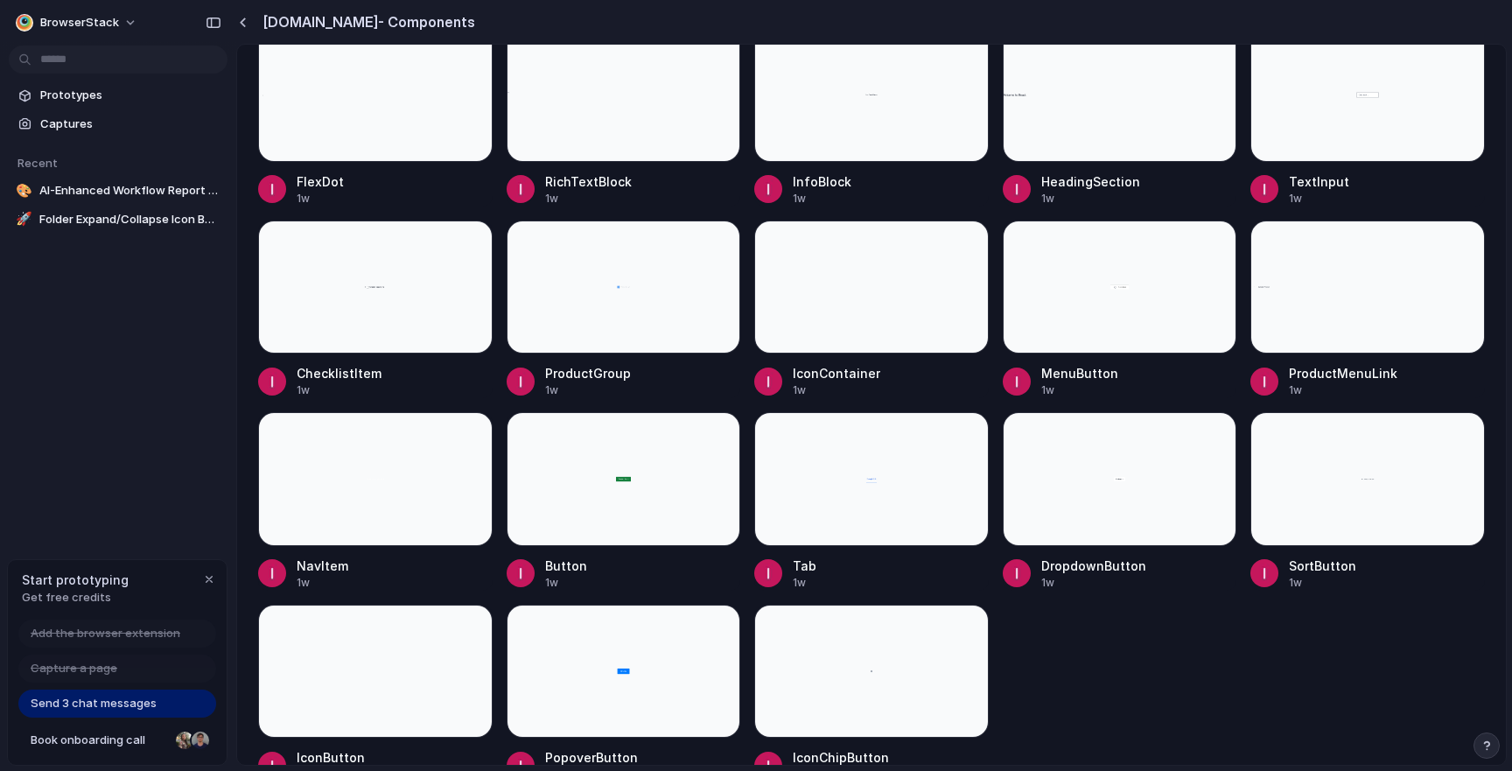
scroll to position [865, 0]
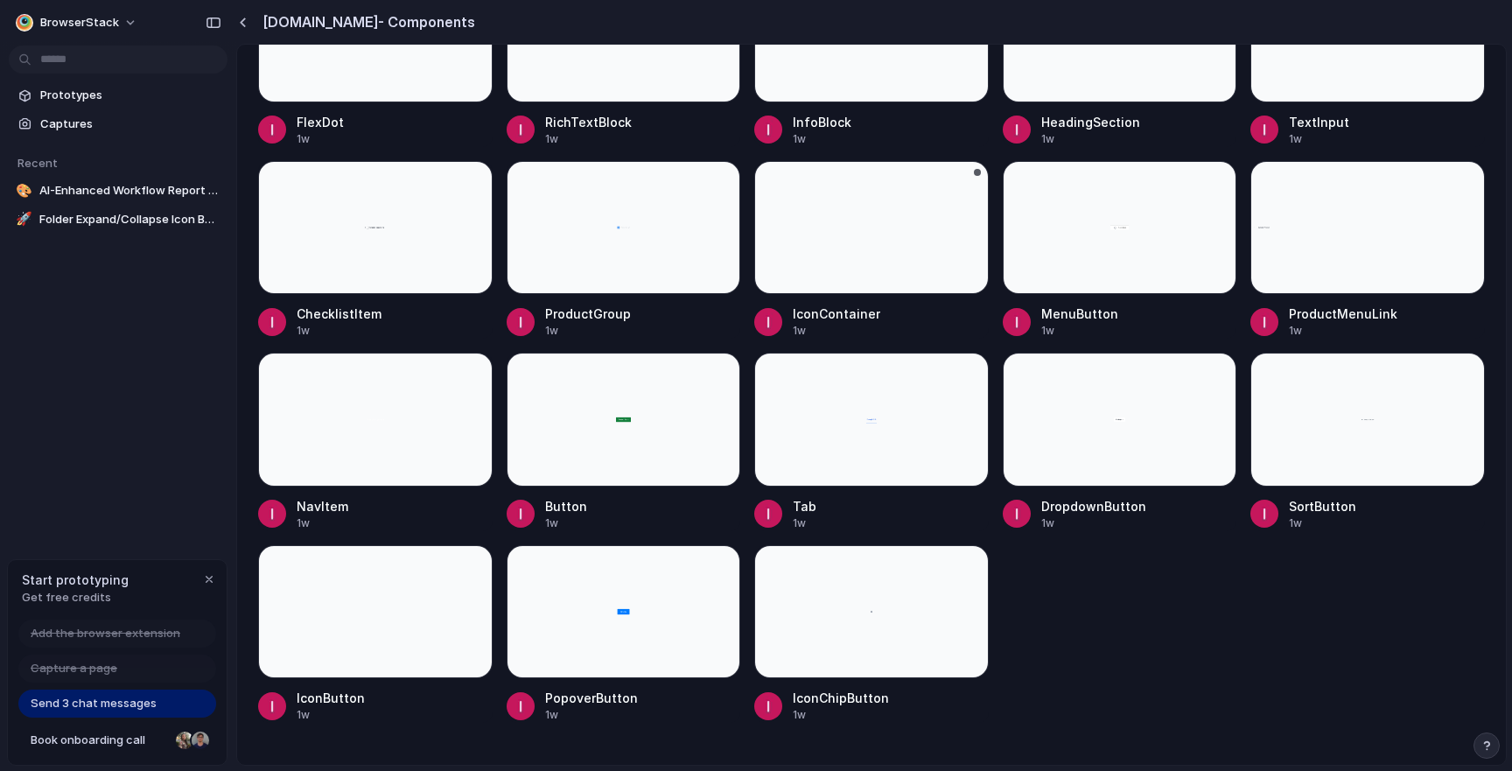
click at [789, 254] on div at bounding box center [871, 228] width 235 height 134
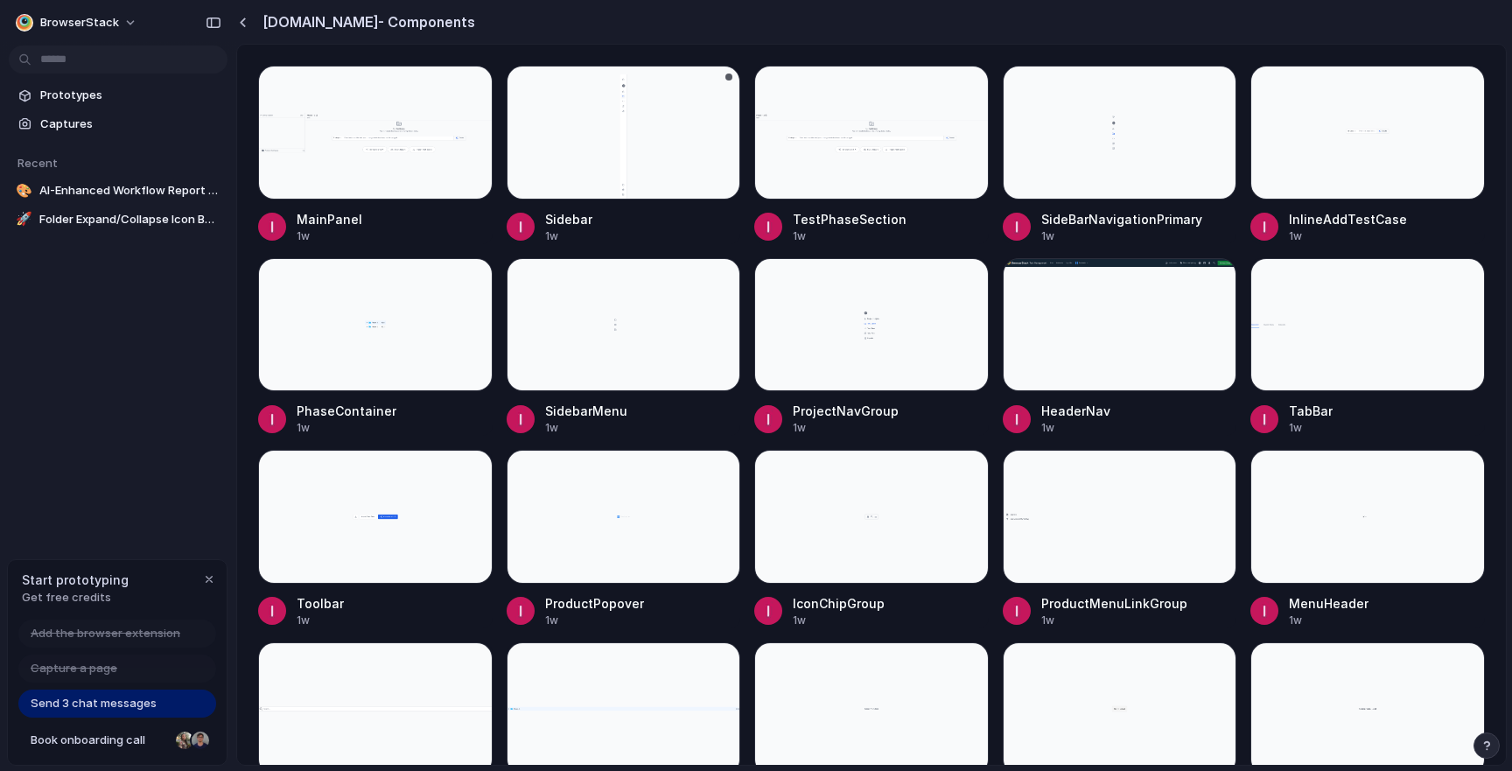
click at [623, 115] on div at bounding box center [624, 133] width 235 height 134
click at [247, 25] on button "button" at bounding box center [242, 22] width 13 height 15
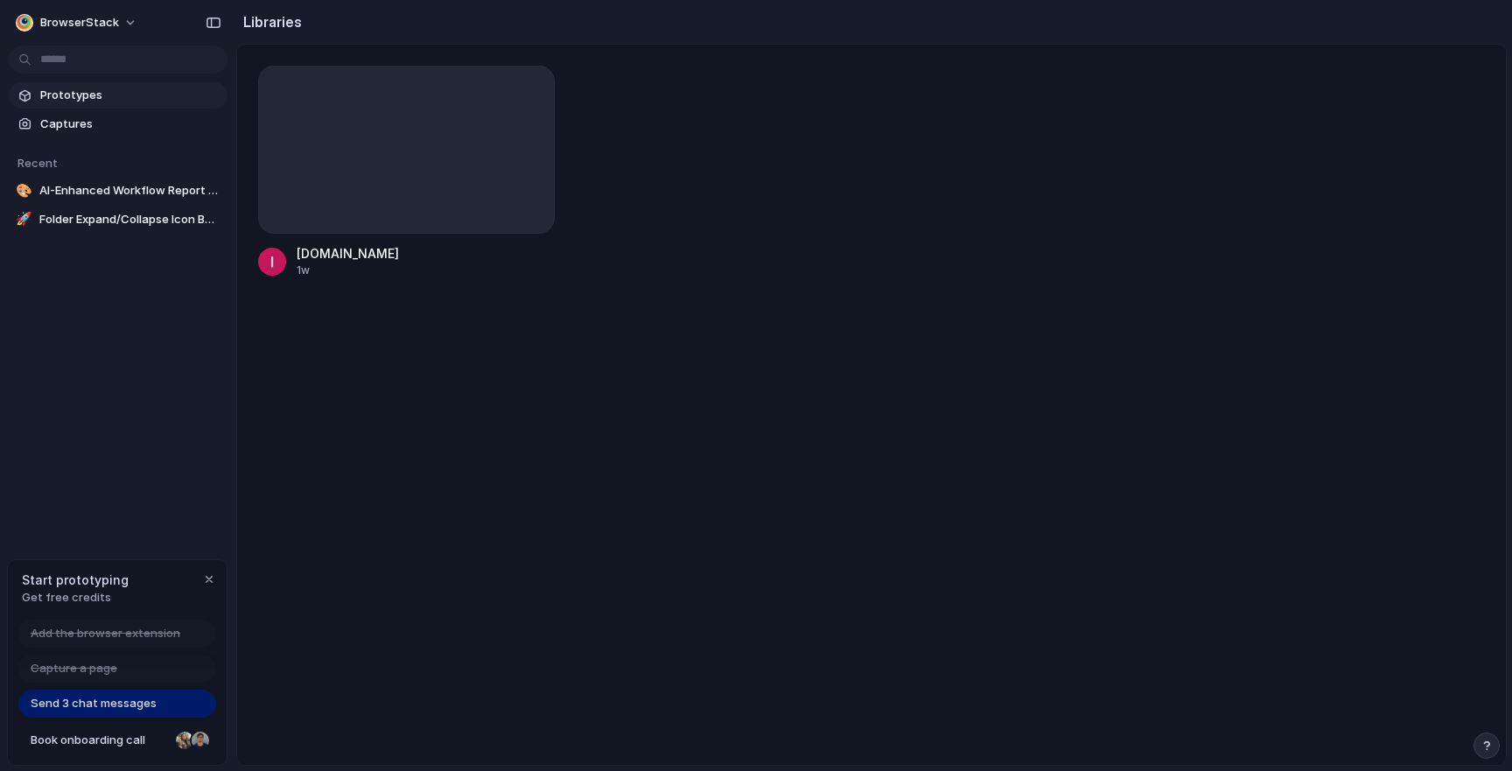
click at [81, 102] on span "Prototypes" at bounding box center [130, 96] width 180 height 18
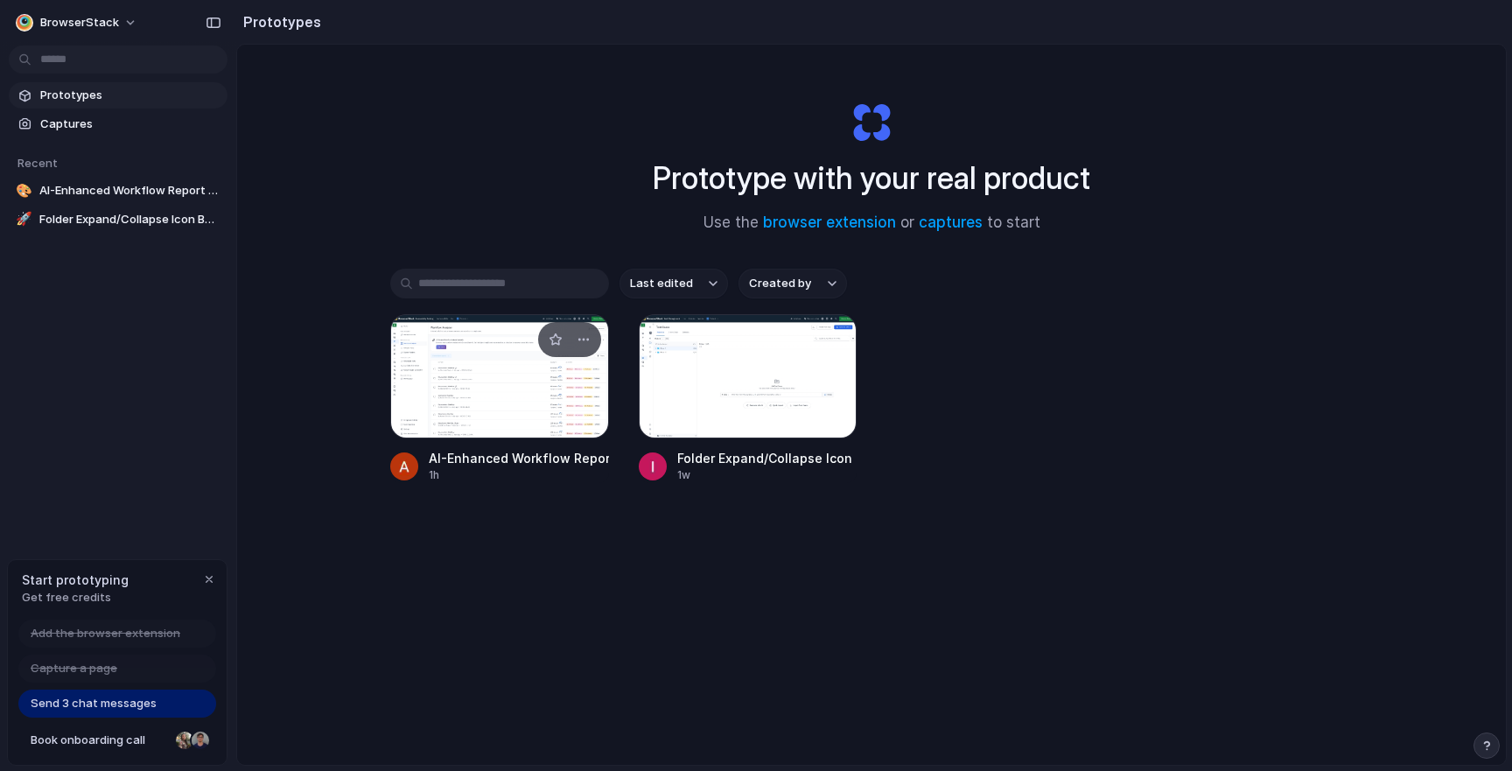
click at [468, 410] on div at bounding box center [499, 376] width 219 height 124
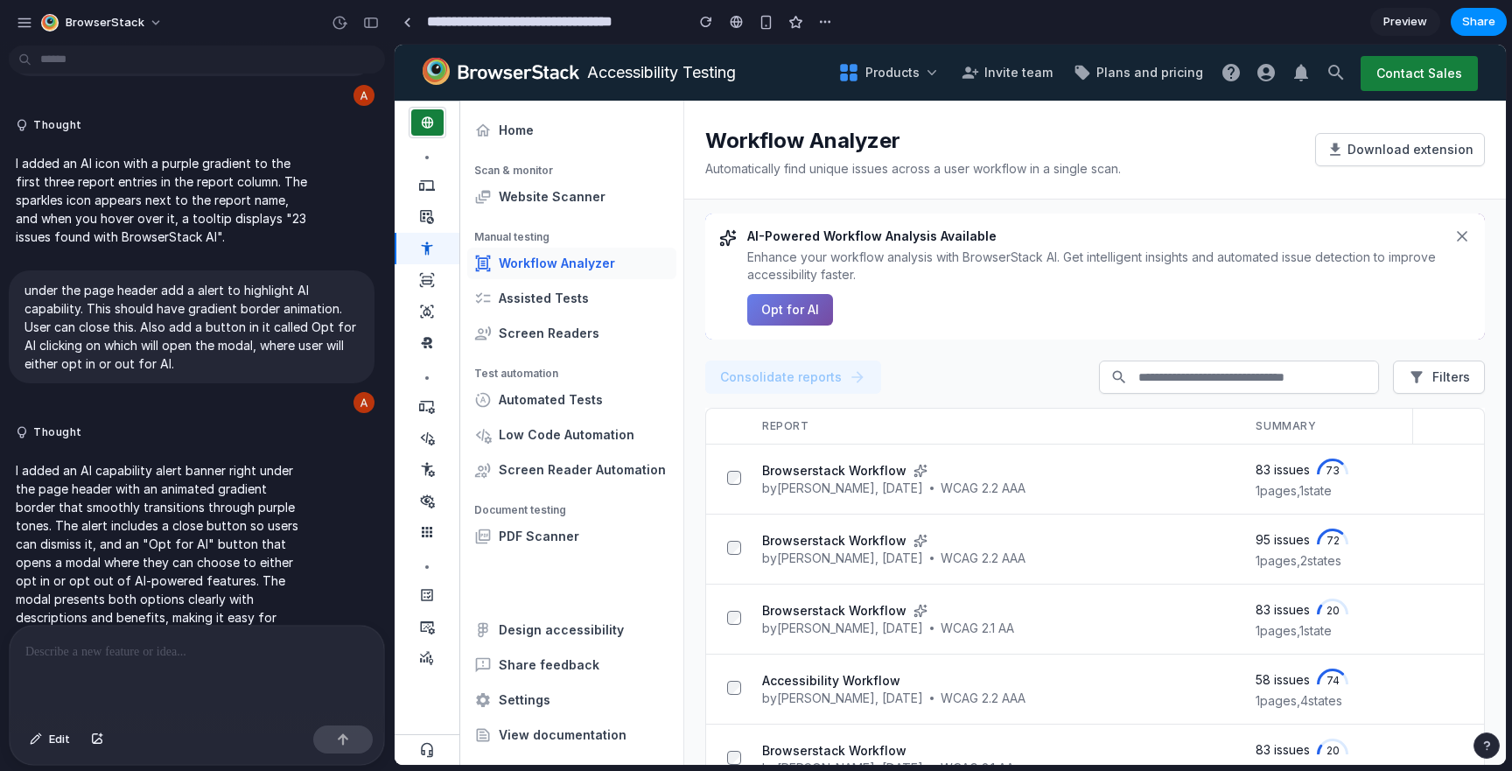
scroll to position [179, 0]
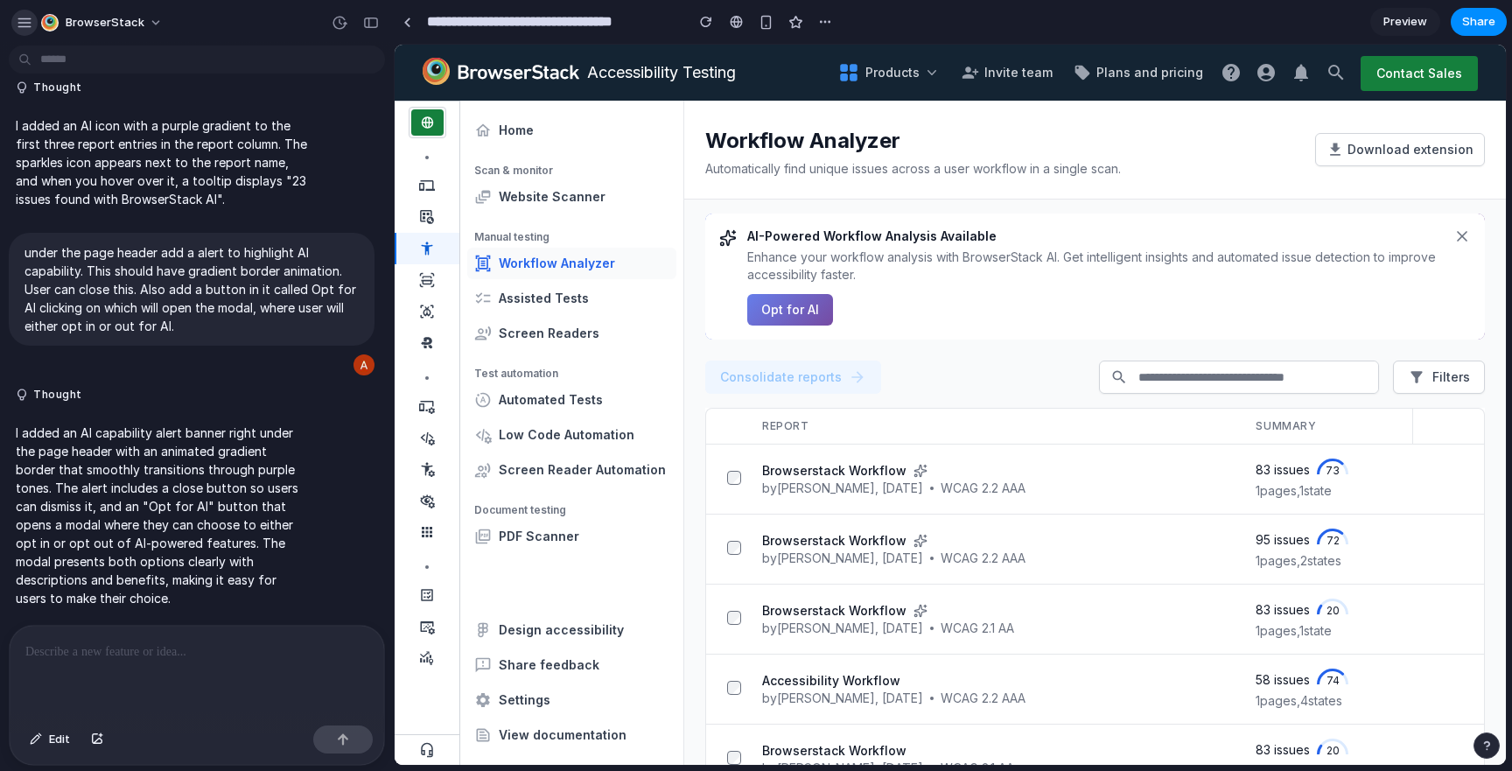
click at [22, 29] on div "button" at bounding box center [25, 23] width 16 height 16
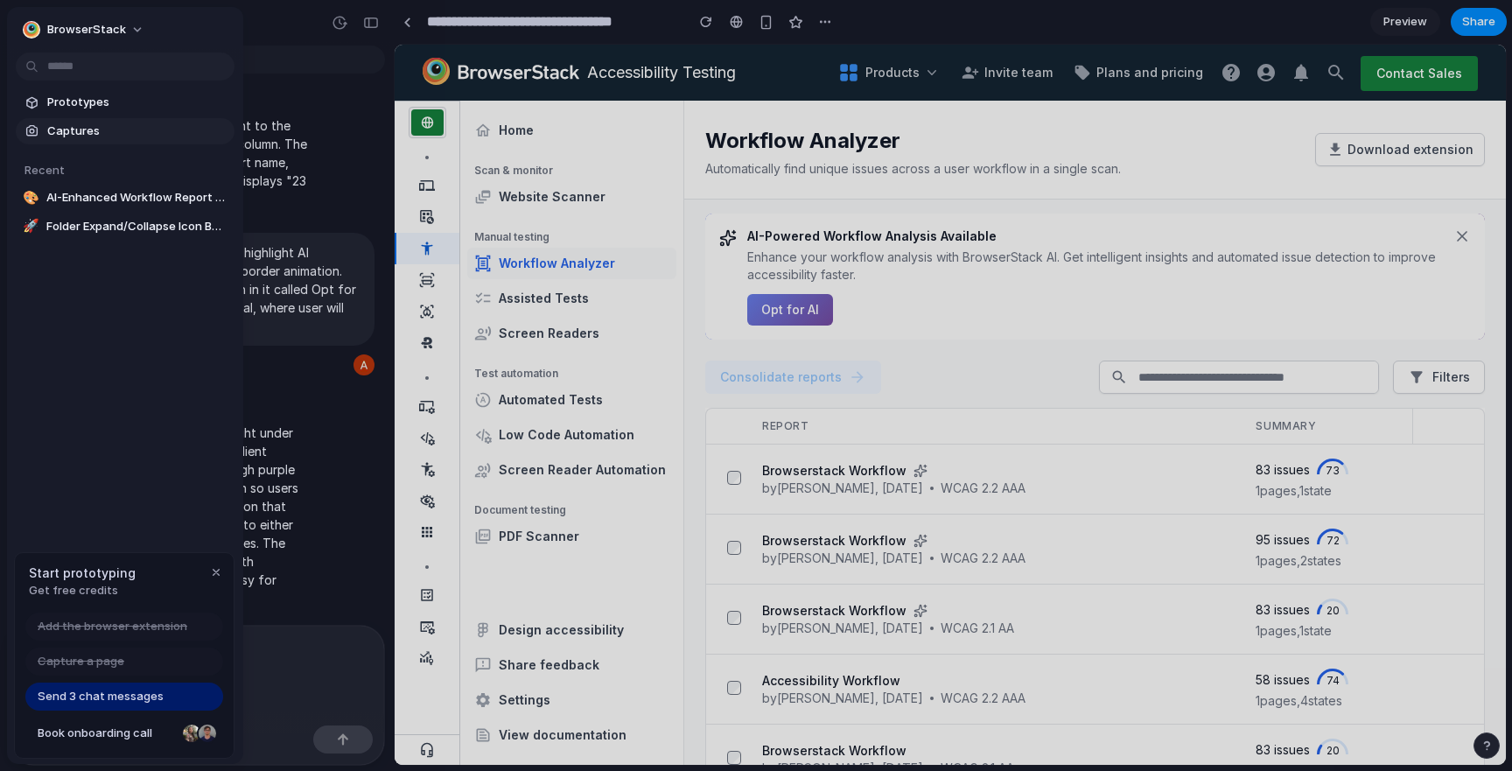
click at [57, 128] on span "Captures" at bounding box center [137, 132] width 180 height 18
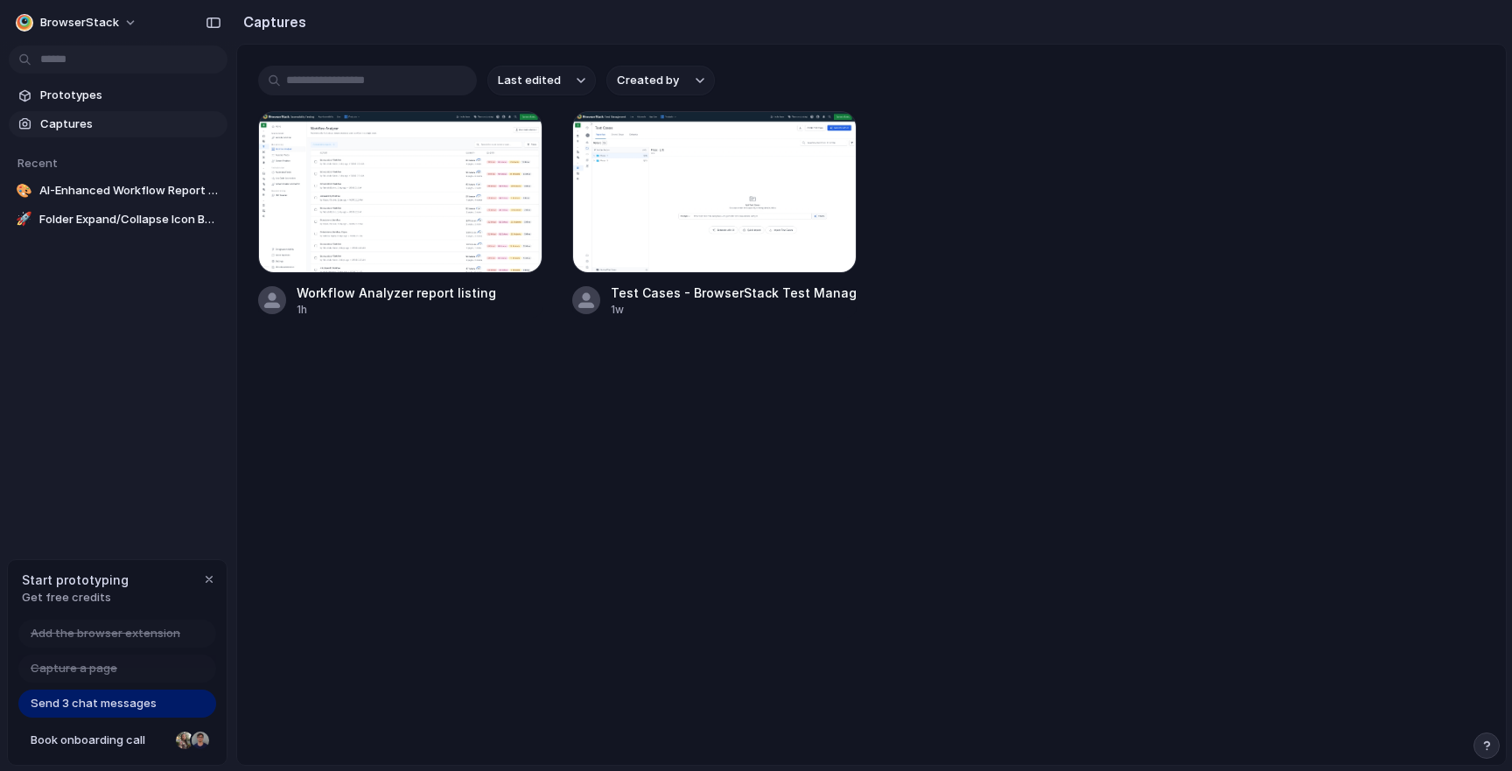
click at [367, 87] on input "text" at bounding box center [367, 81] width 219 height 30
click at [359, 212] on div at bounding box center [400, 192] width 284 height 162
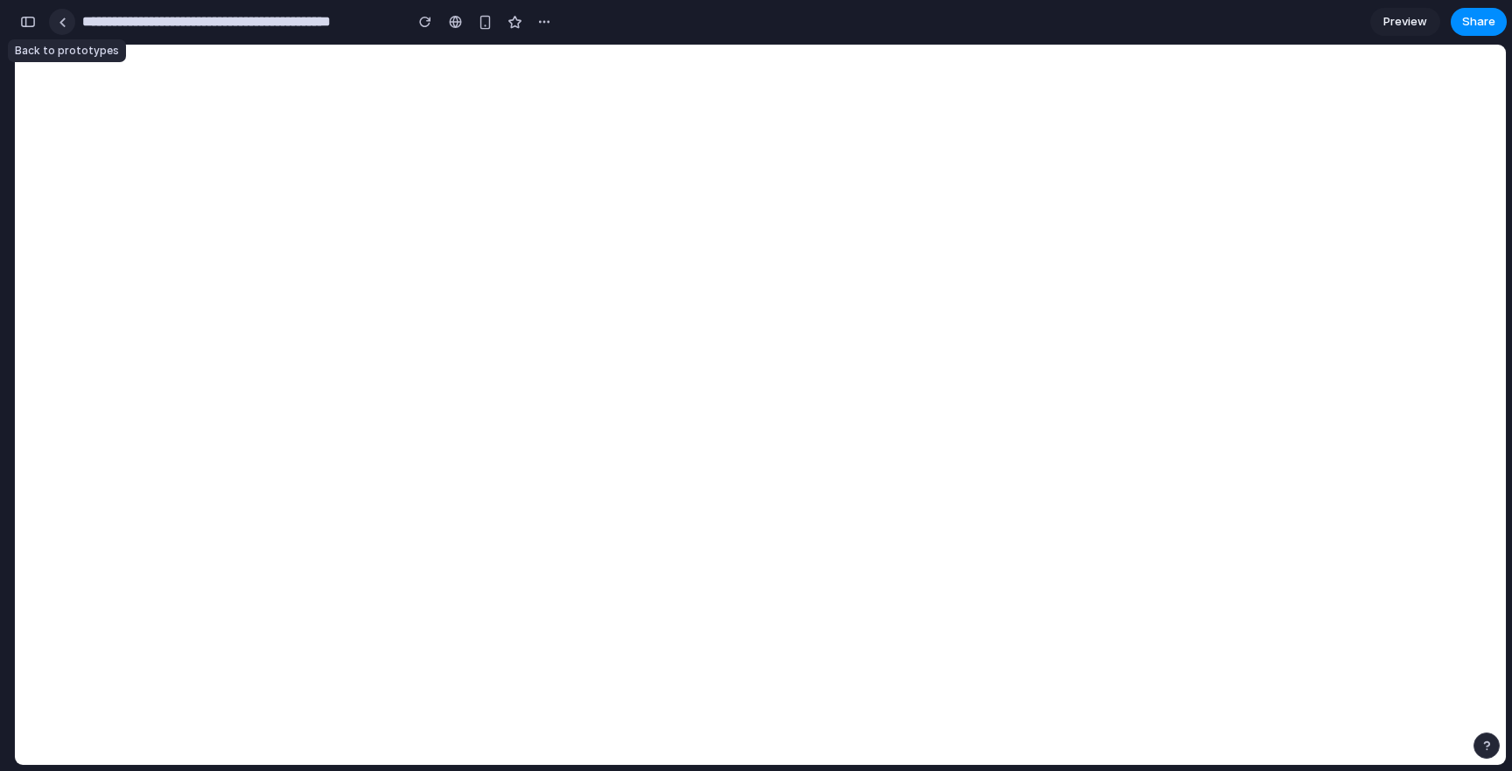
click at [66, 21] on div at bounding box center [63, 23] width 8 height 10
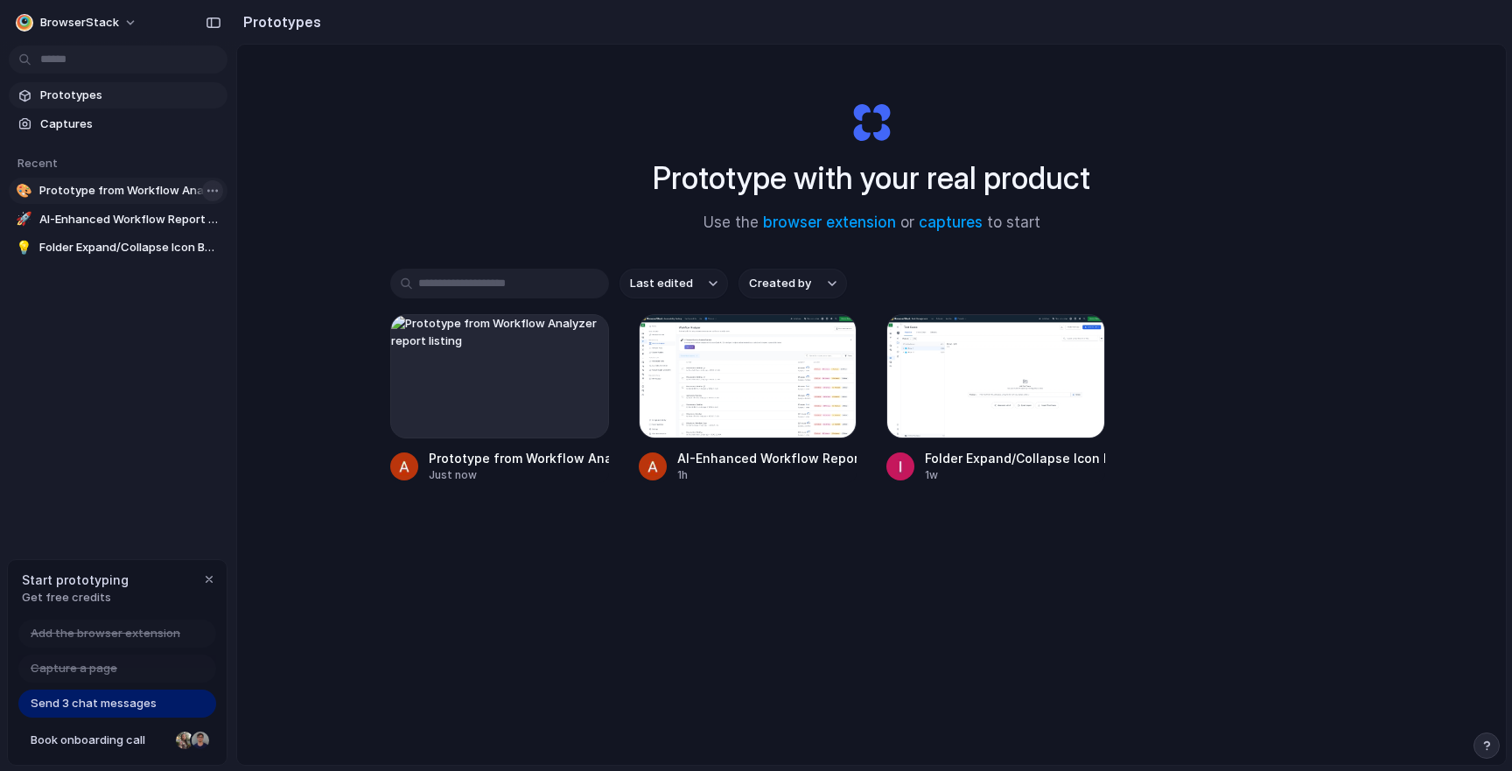
click at [221, 193] on body "BrowserStack Prototypes Captures Recent 🎨 Prototype from Workflow Analyzer repo…" at bounding box center [756, 385] width 1512 height 771
click at [272, 277] on li "Delete" at bounding box center [257, 283] width 124 height 28
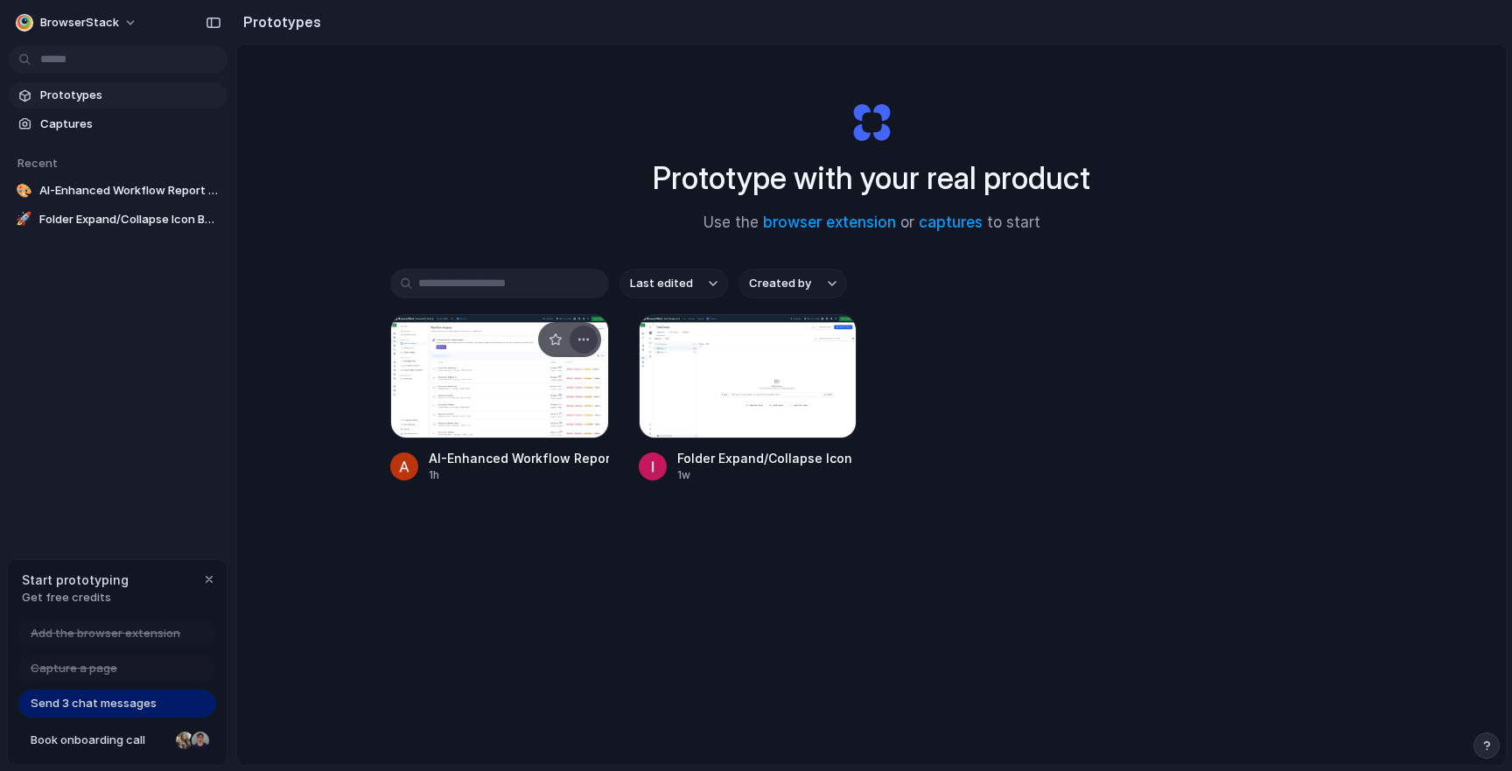
click at [585, 340] on div "button" at bounding box center [584, 340] width 14 height 14
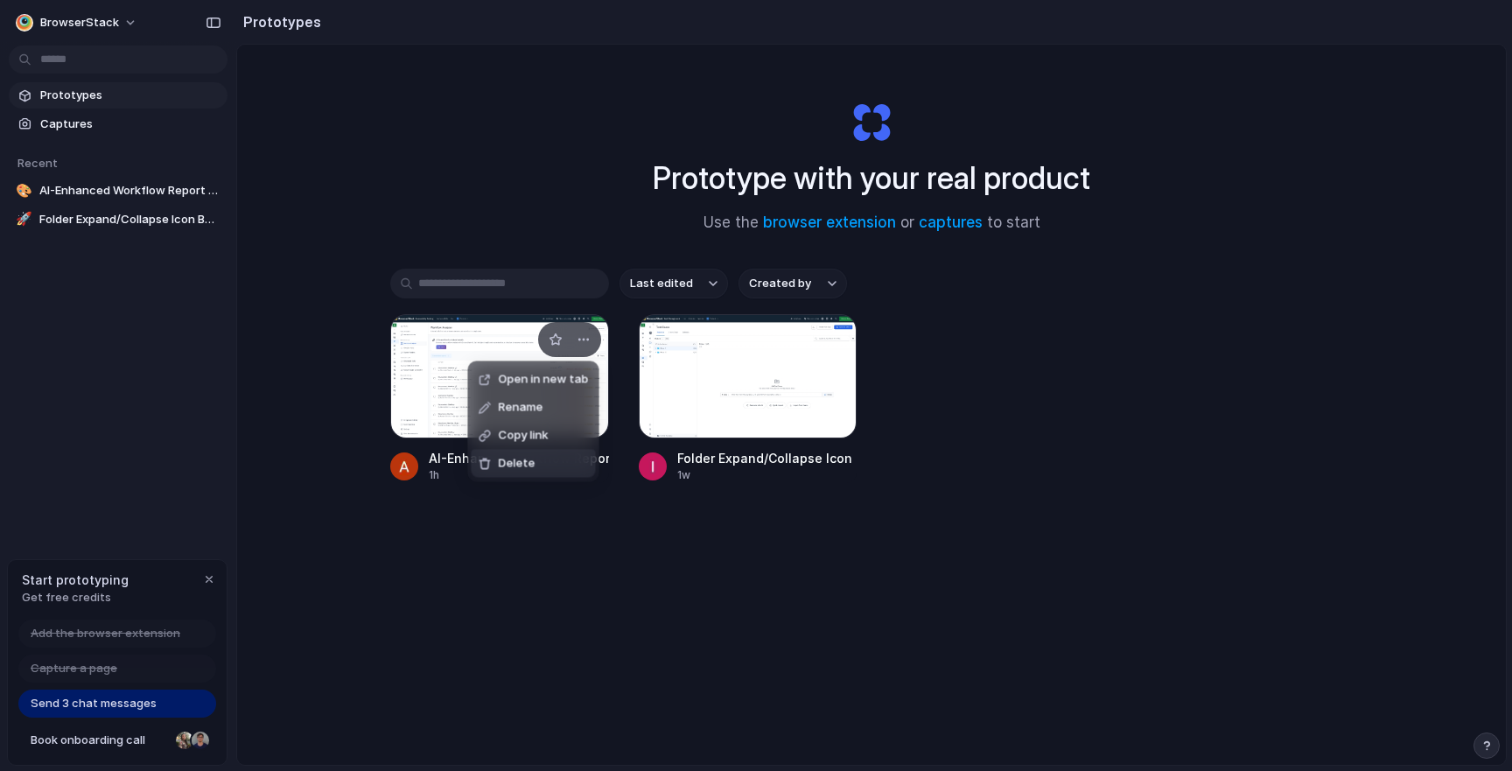
click at [567, 541] on div "Open in new tab Rename Copy link Delete" at bounding box center [756, 385] width 1512 height 771
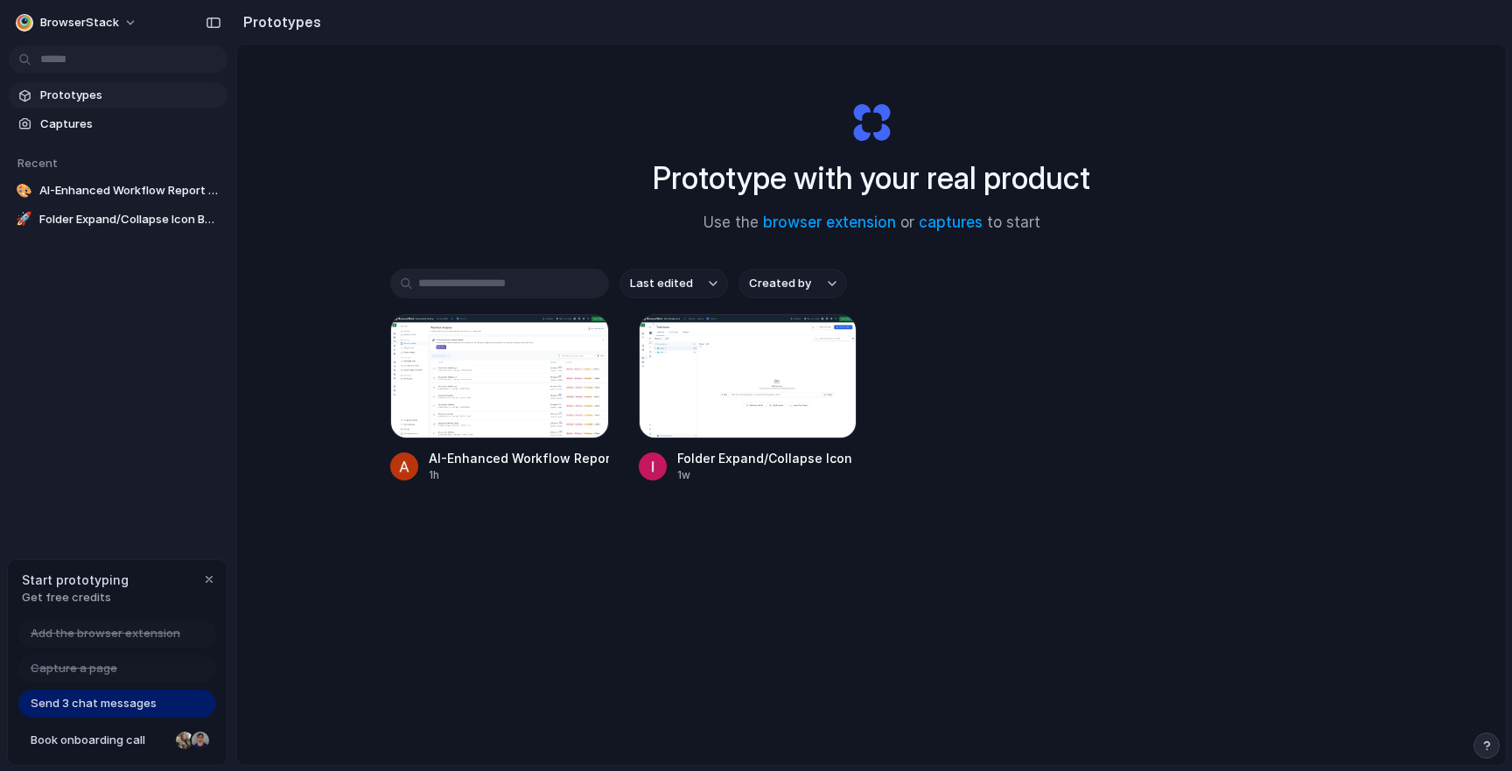
drag, startPoint x: 1060, startPoint y: 591, endPoint x: 296, endPoint y: 269, distance: 829.0
click at [296, 269] on div "Prototype with your real product Use the browser extension or captures to start…" at bounding box center [871, 451] width 1269 height 813
click at [115, 124] on span "Captures" at bounding box center [130, 125] width 180 height 18
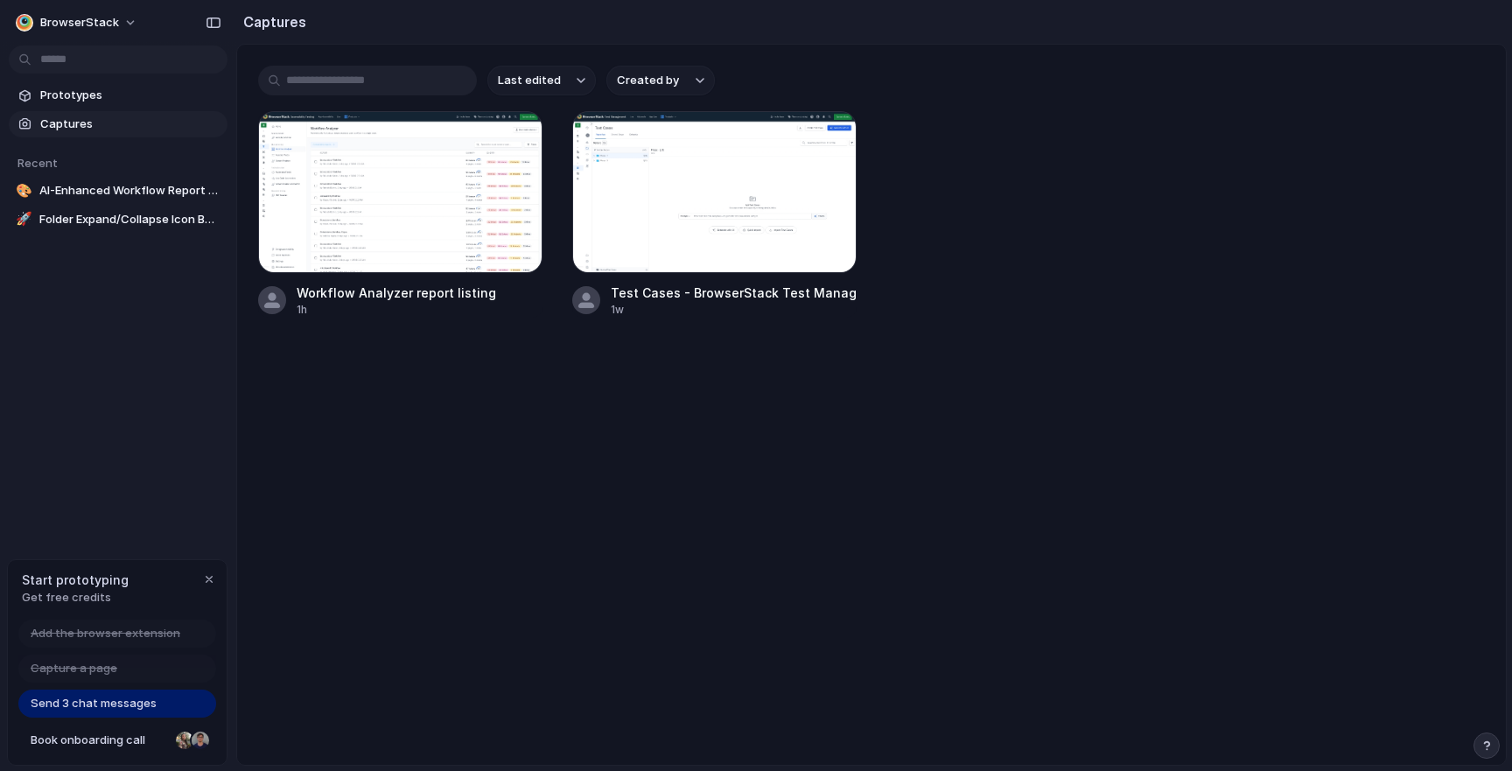
drag, startPoint x: 1014, startPoint y: 401, endPoint x: 287, endPoint y: 487, distance: 732.3
click at [287, 487] on main "Last edited Created by Workflow Analyzer report listing 1h Test Cases - Browser…" at bounding box center [871, 405] width 1271 height 722
click at [144, 637] on span "Add the browser extension" at bounding box center [106, 634] width 150 height 18
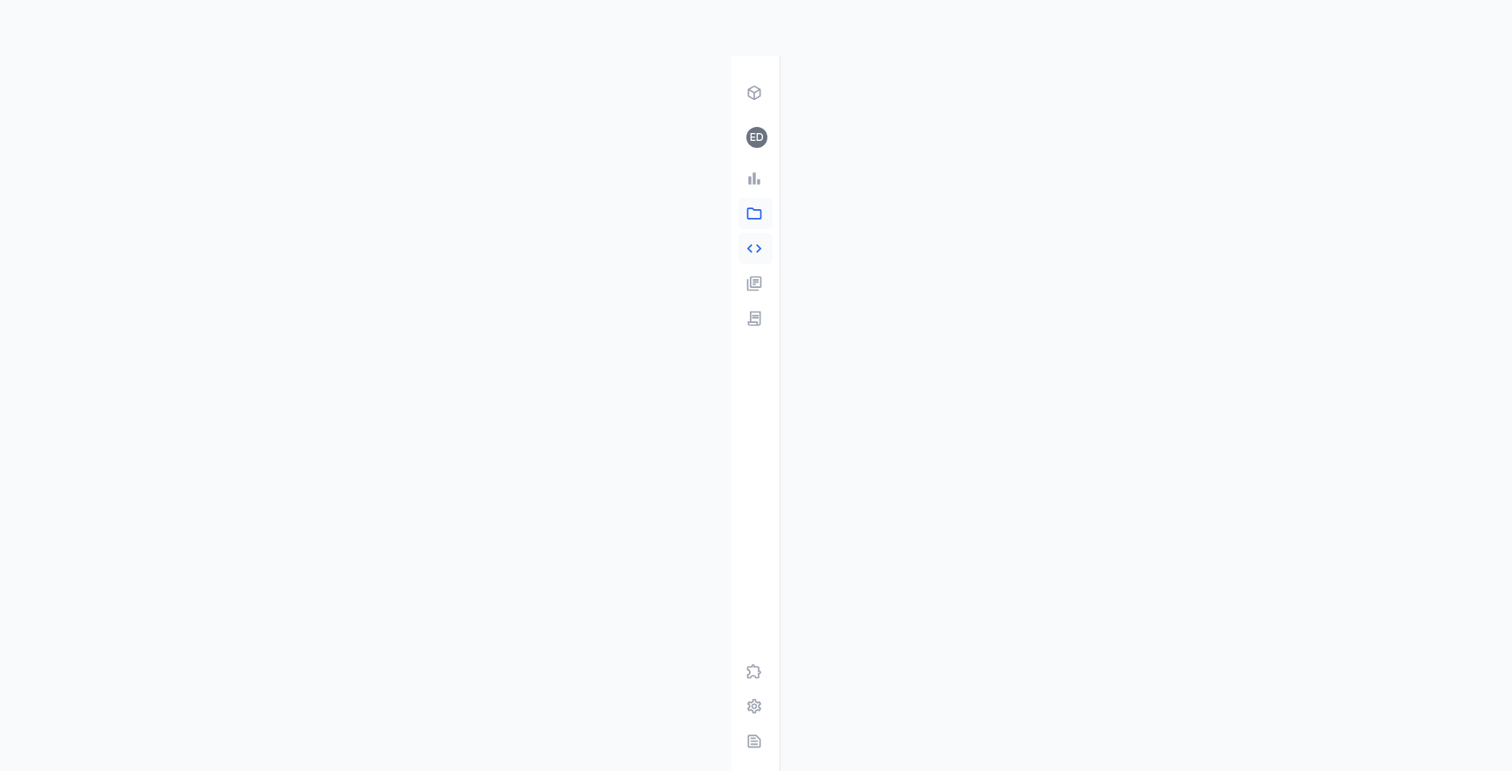
click at [756, 233] on link "Test Runs" at bounding box center [756, 249] width 34 height 32
click at [756, 258] on link "Test Runs" at bounding box center [756, 249] width 34 height 32
